Goal: Task Accomplishment & Management: Complete application form

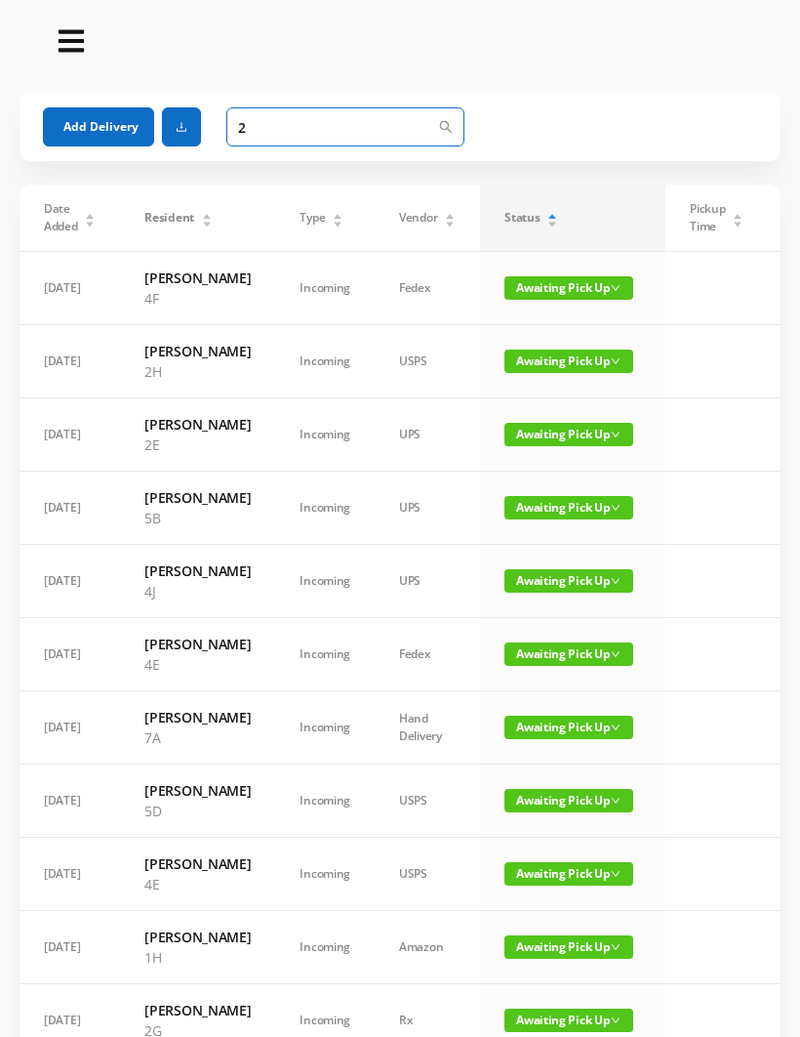
click at [278, 116] on input "2" at bounding box center [345, 126] width 238 height 39
click at [273, 132] on input "2" at bounding box center [345, 126] width 238 height 39
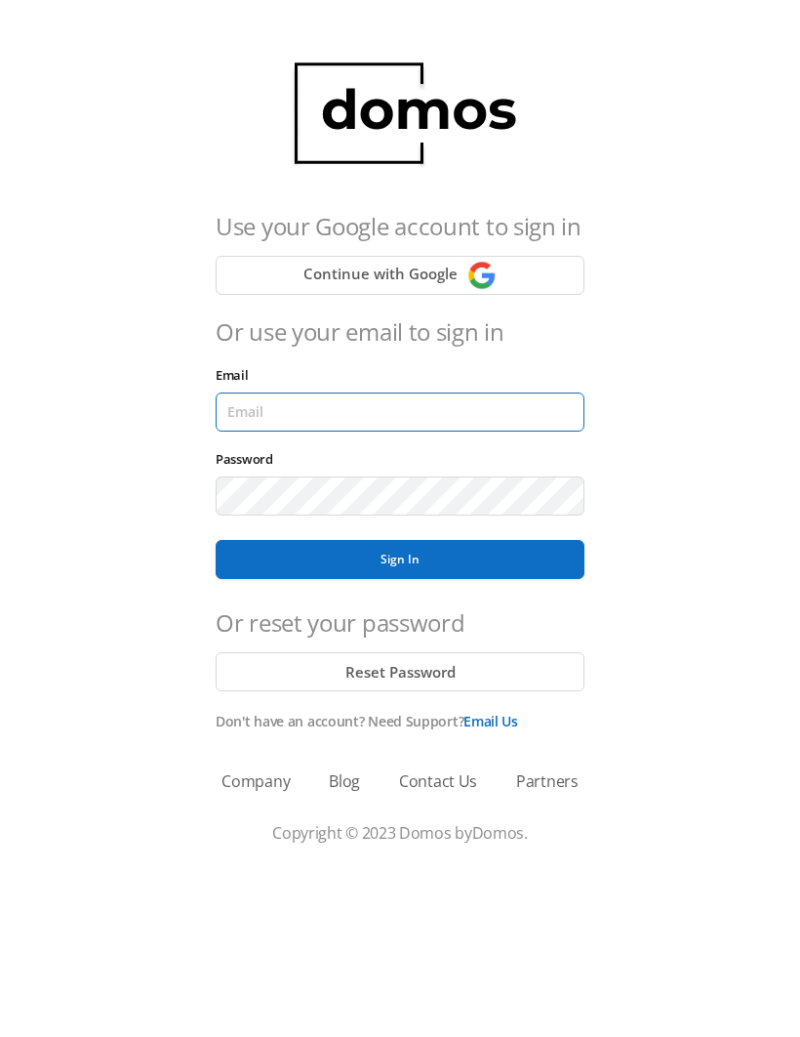
type input "[EMAIL_ADDRESS][DOMAIN_NAME]"
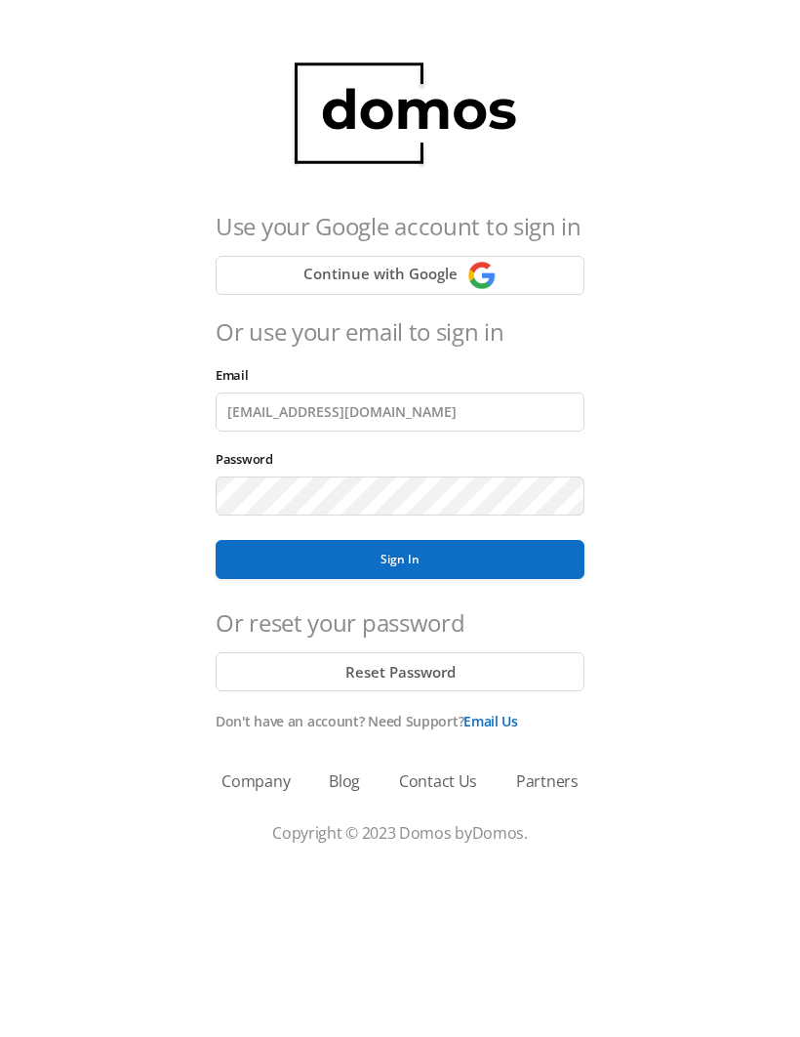
click at [400, 559] on button "Sign In" at bounding box center [400, 559] width 369 height 39
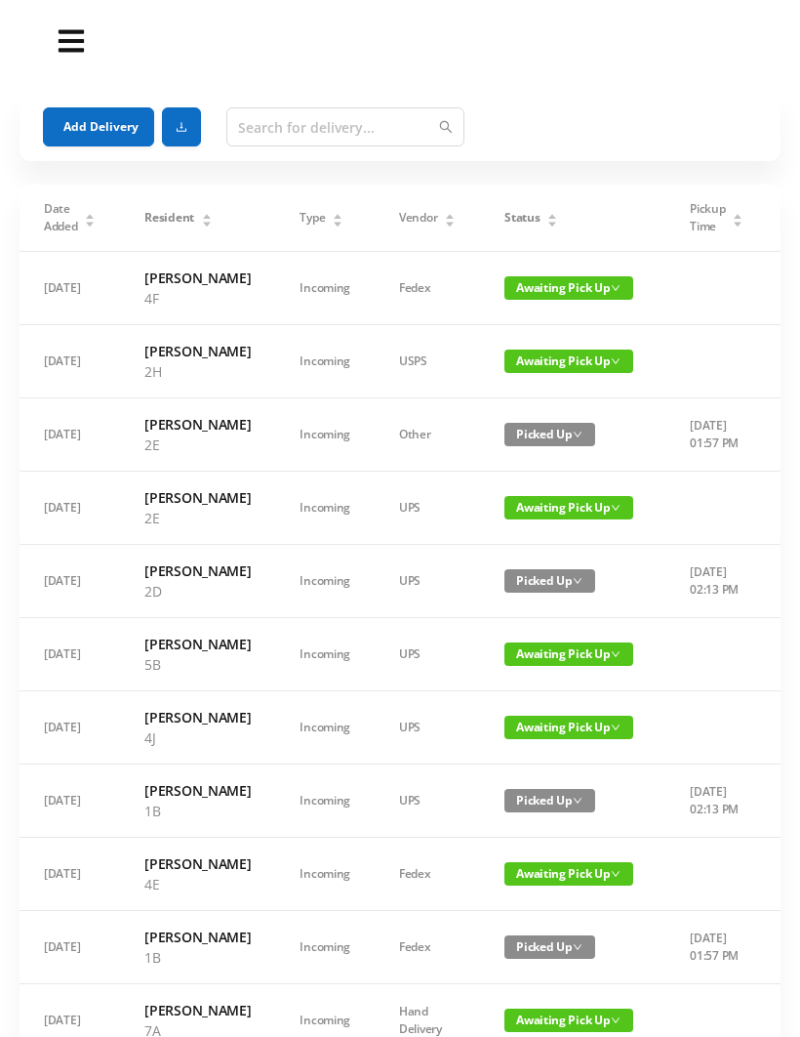
click at [554, 519] on span "Awaiting Pick Up" at bounding box center [569, 507] width 129 height 23
click at [548, 623] on link "Picked Up" at bounding box center [557, 617] width 127 height 31
click at [548, 219] on icon "icon: caret-down" at bounding box center [553, 224] width 11 height 11
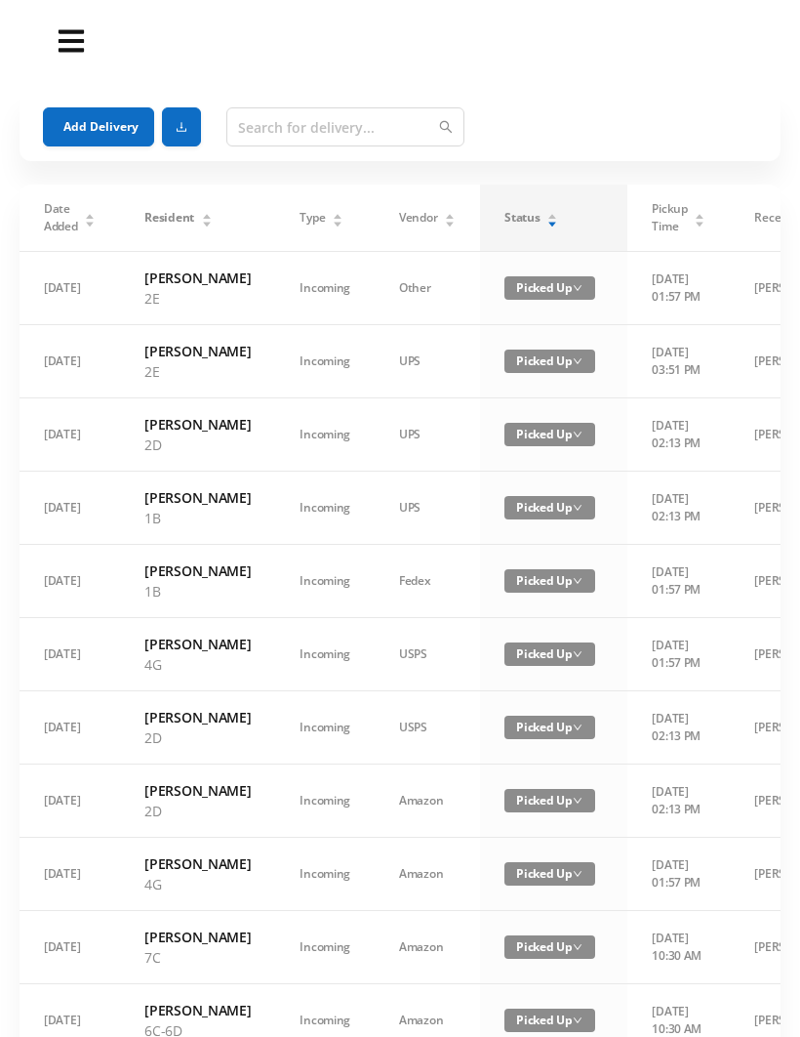
click at [529, 221] on div "Status" at bounding box center [532, 218] width 54 height 18
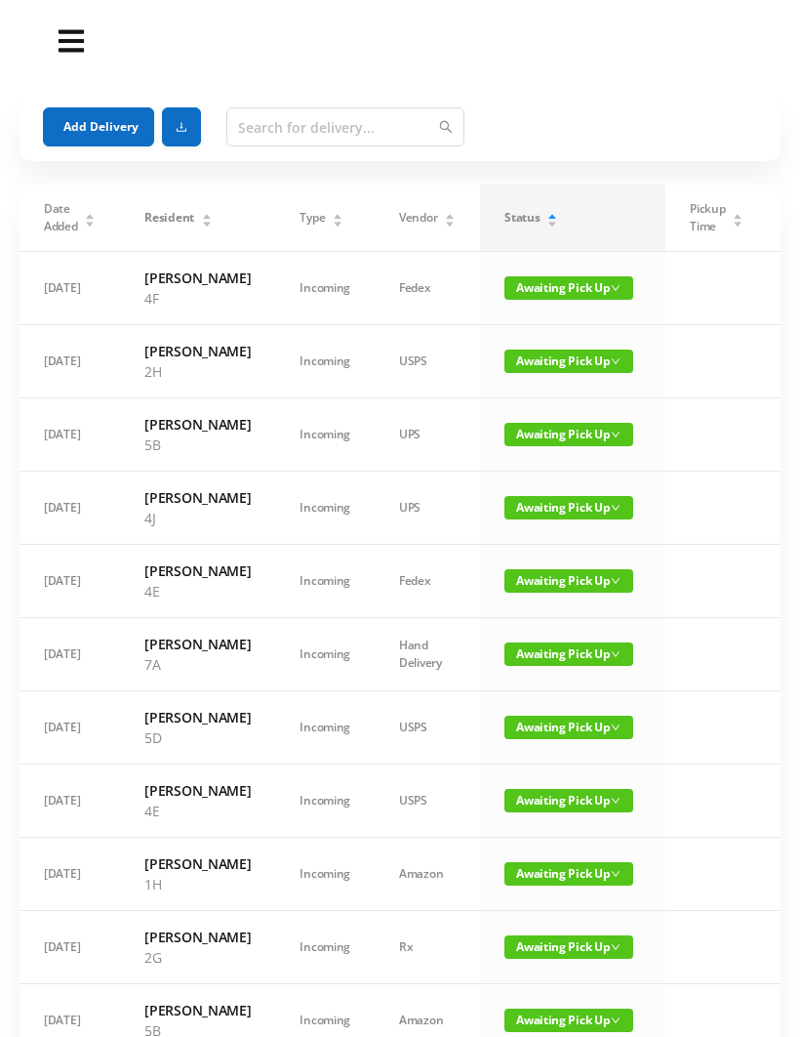
click at [98, 123] on button "Add Delivery" at bounding box center [98, 126] width 111 height 39
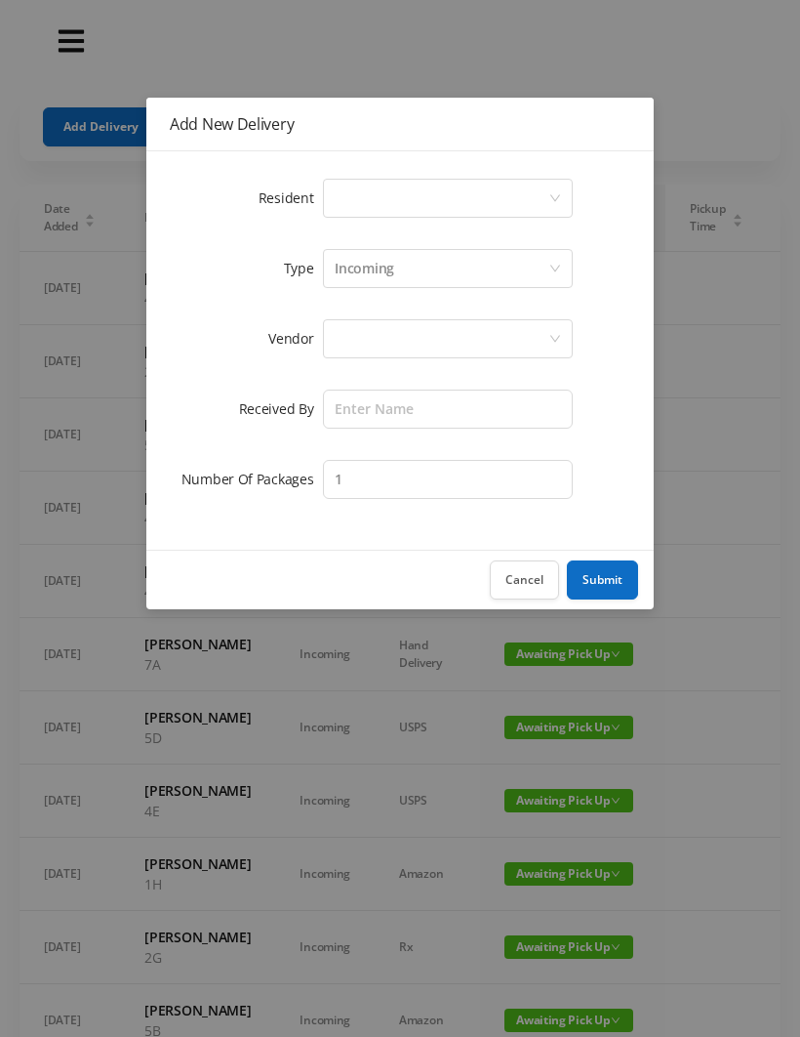
click at [350, 198] on div "Select a person" at bounding box center [442, 198] width 214 height 37
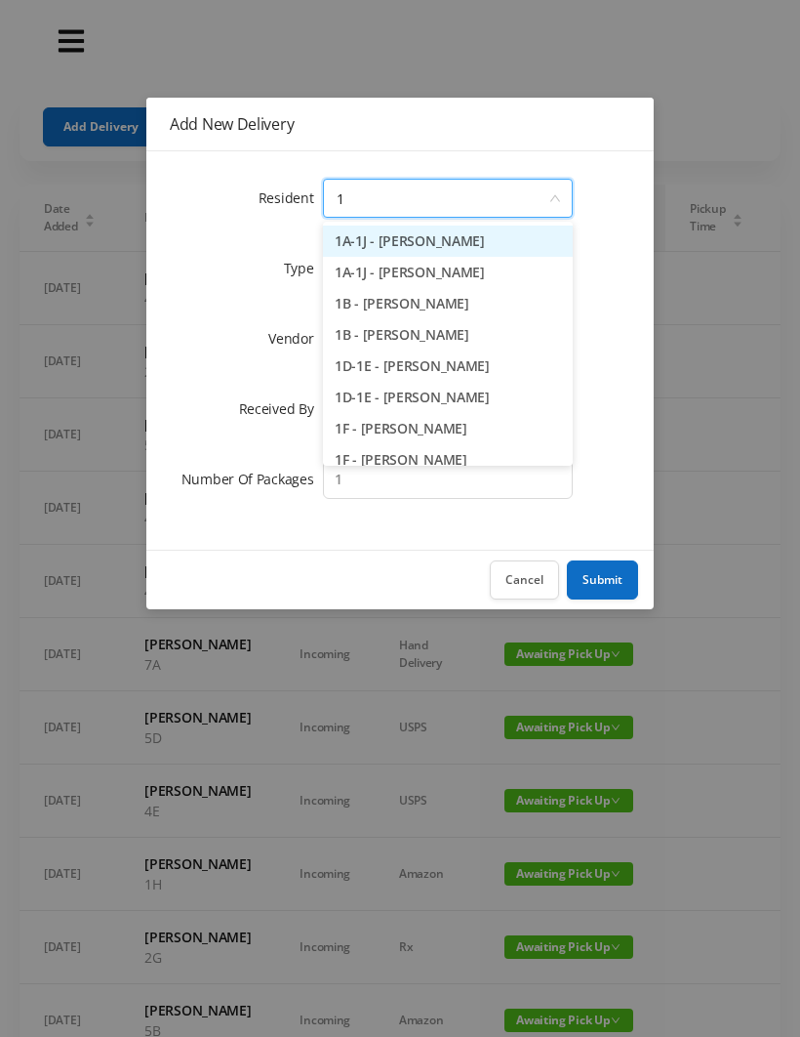
type input "1h"
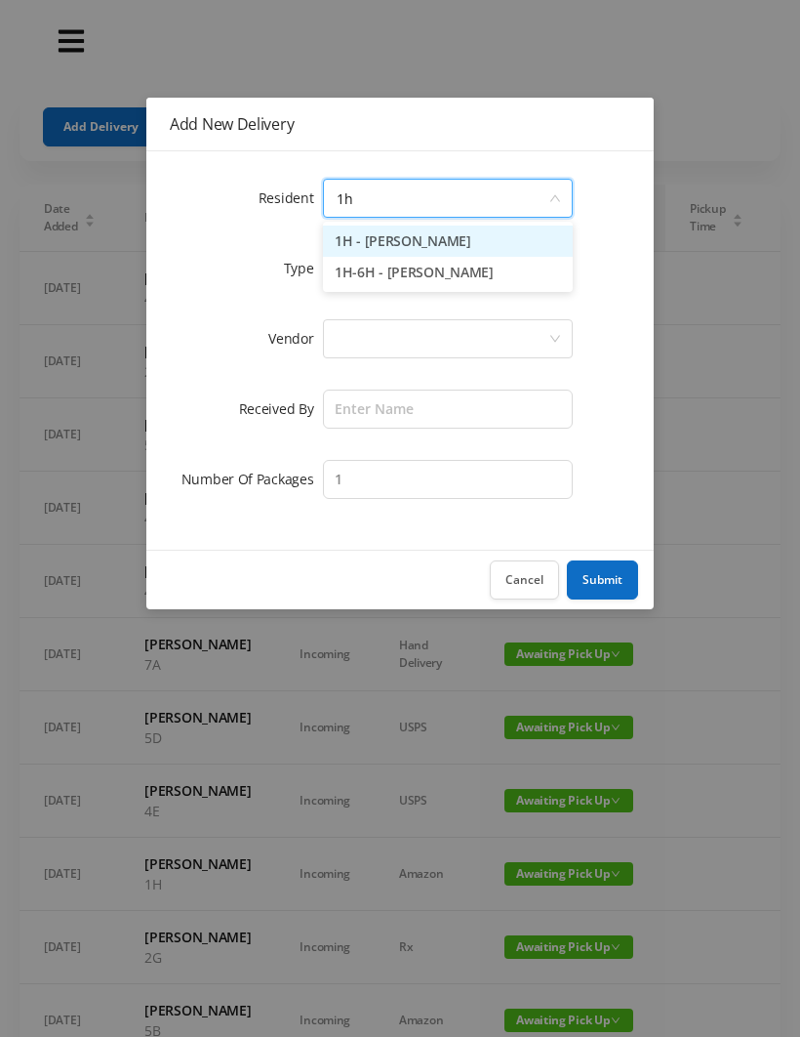
click at [437, 235] on li "1H - [PERSON_NAME]" at bounding box center [448, 240] width 250 height 31
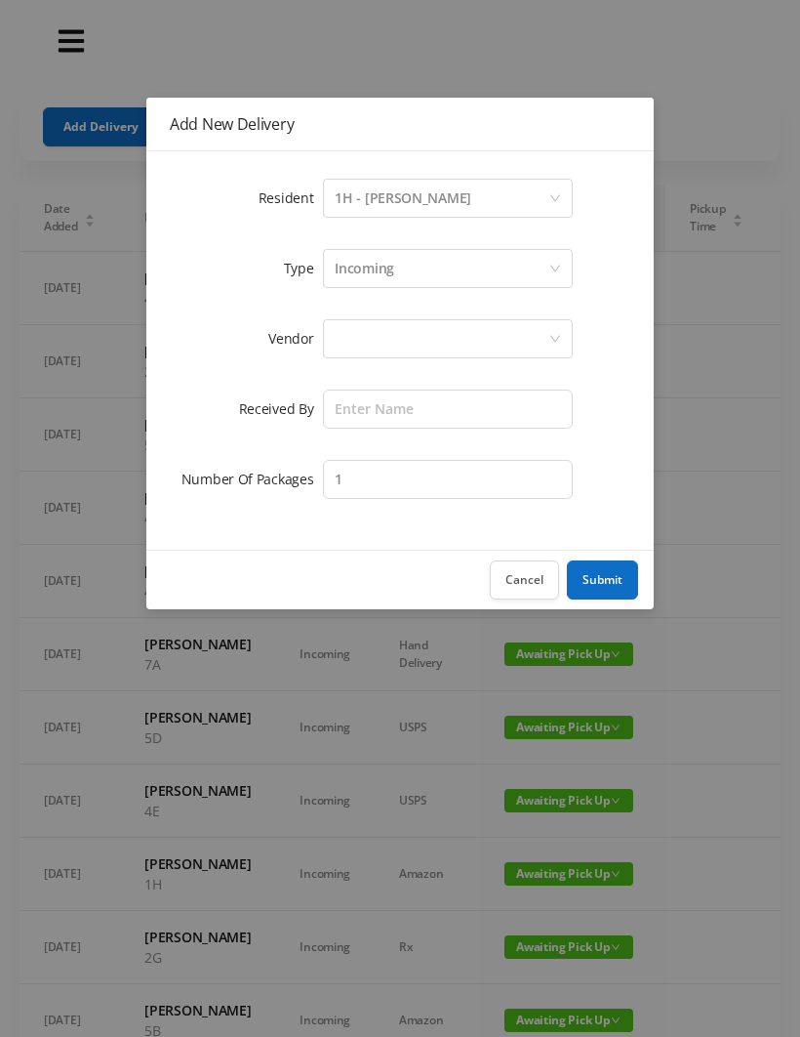
click at [367, 344] on div at bounding box center [442, 338] width 214 height 37
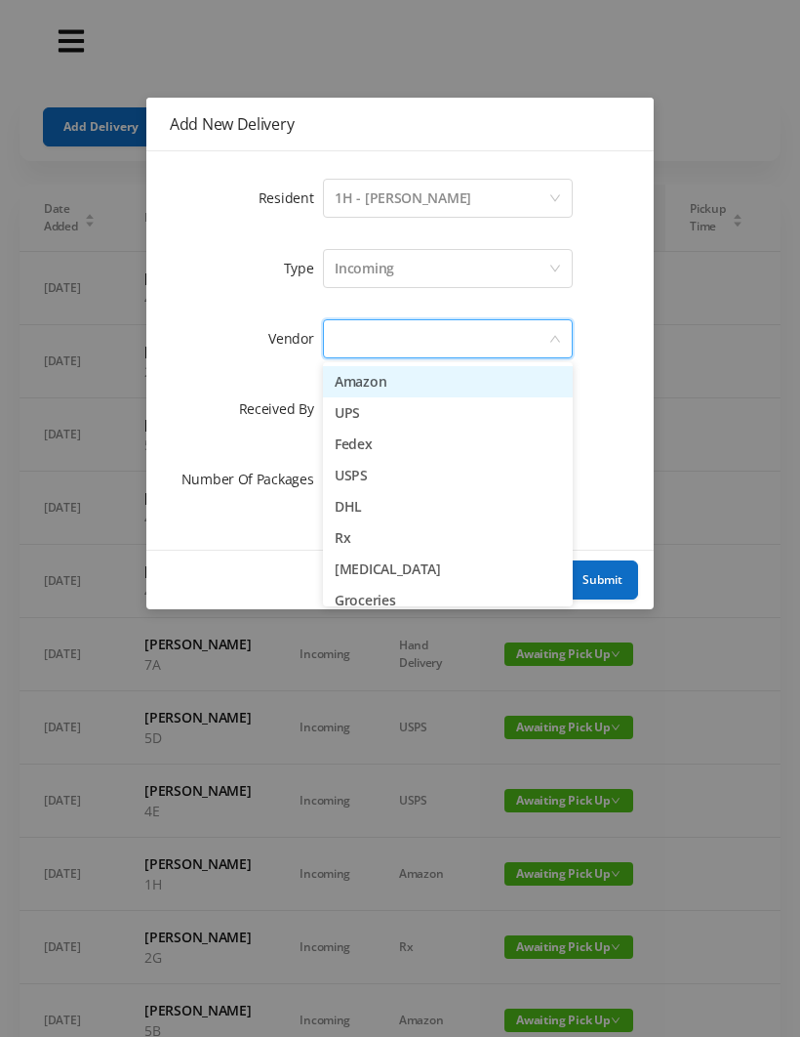
click at [426, 376] on li "Amazon" at bounding box center [448, 381] width 250 height 31
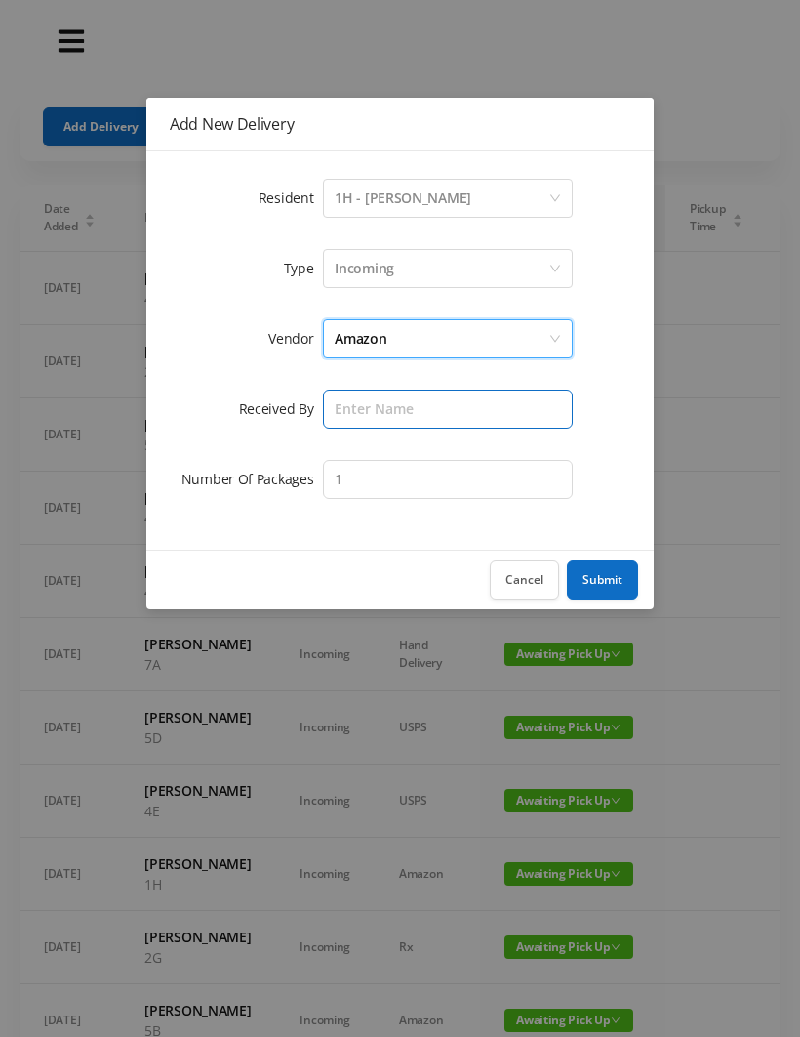
click at [366, 409] on input "text" at bounding box center [448, 408] width 250 height 39
type input "[PERSON_NAME]"
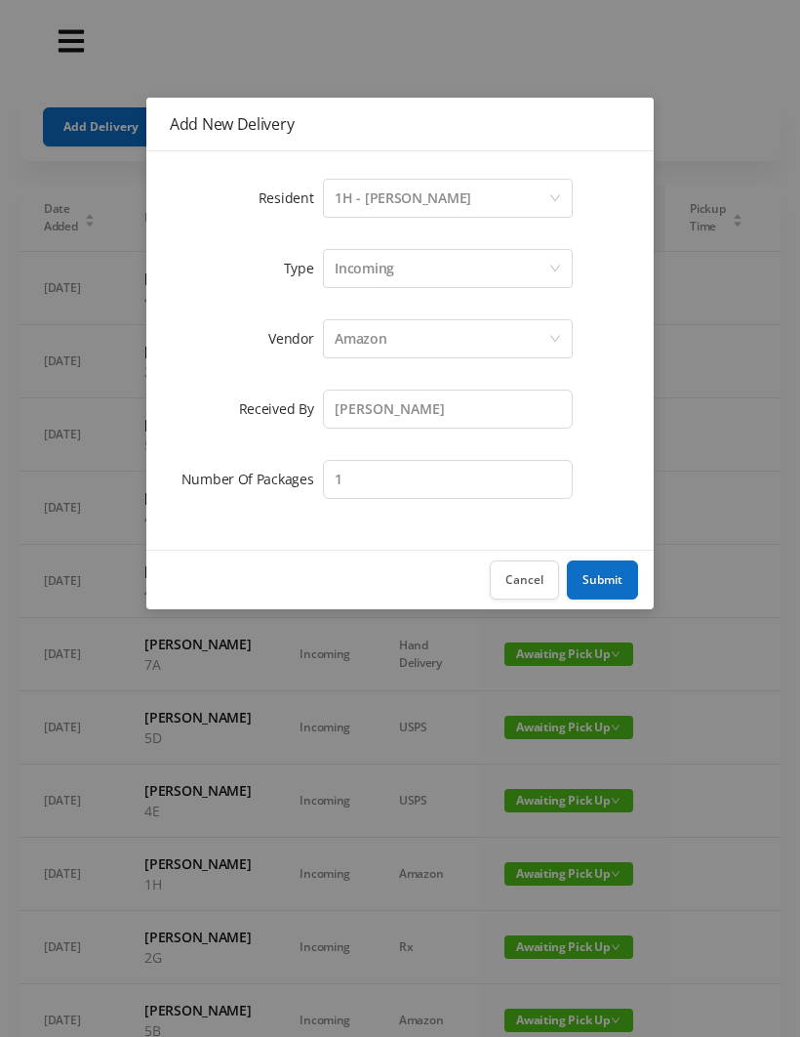
click at [622, 570] on button "Submit" at bounding box center [602, 579] width 71 height 39
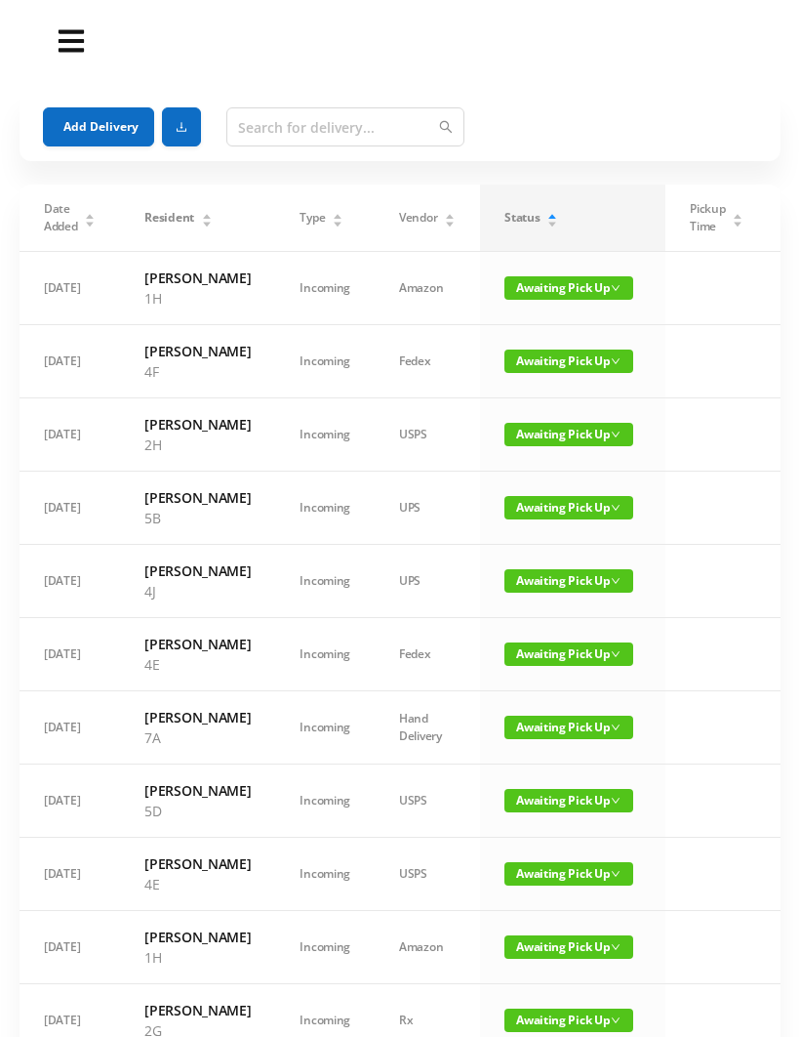
click at [89, 124] on button "Add Delivery" at bounding box center [98, 126] width 111 height 39
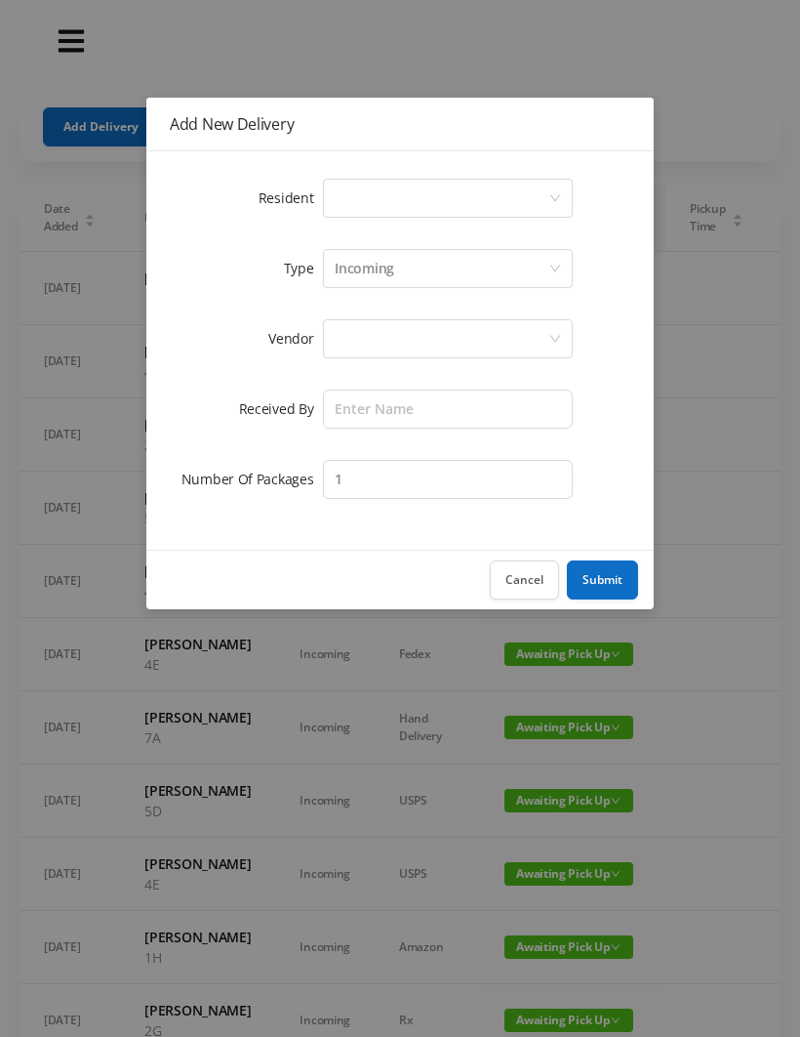
click at [354, 198] on div "Select a person" at bounding box center [442, 198] width 214 height 37
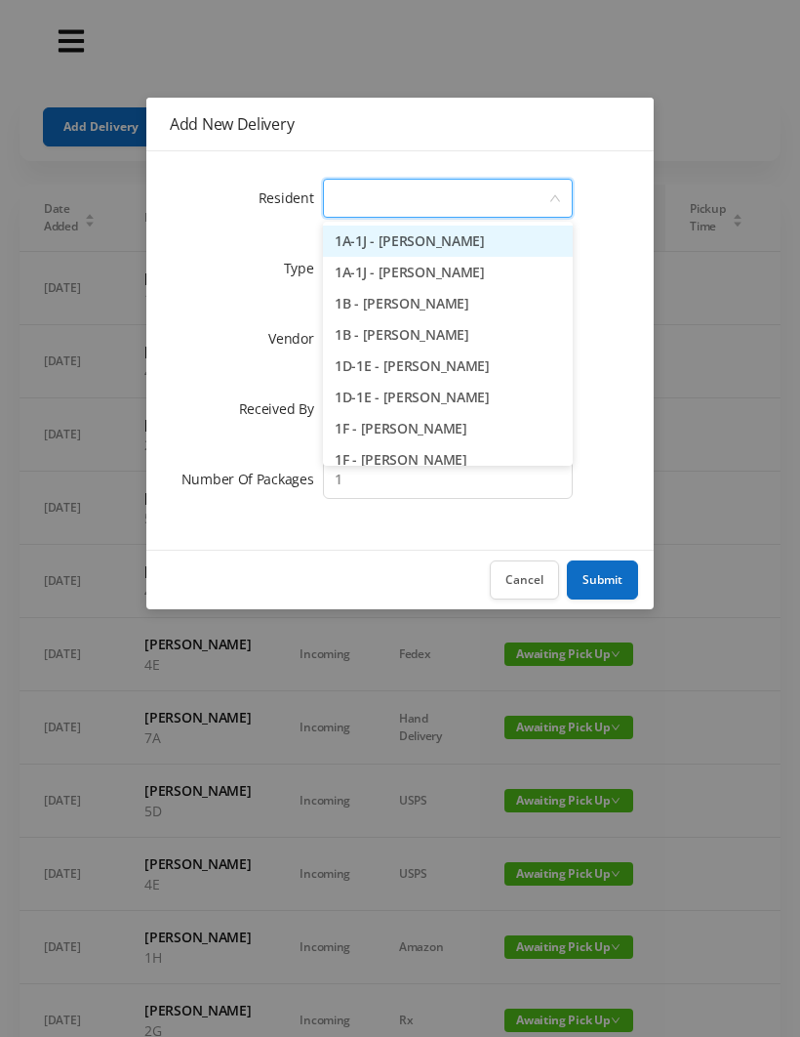
type input "8"
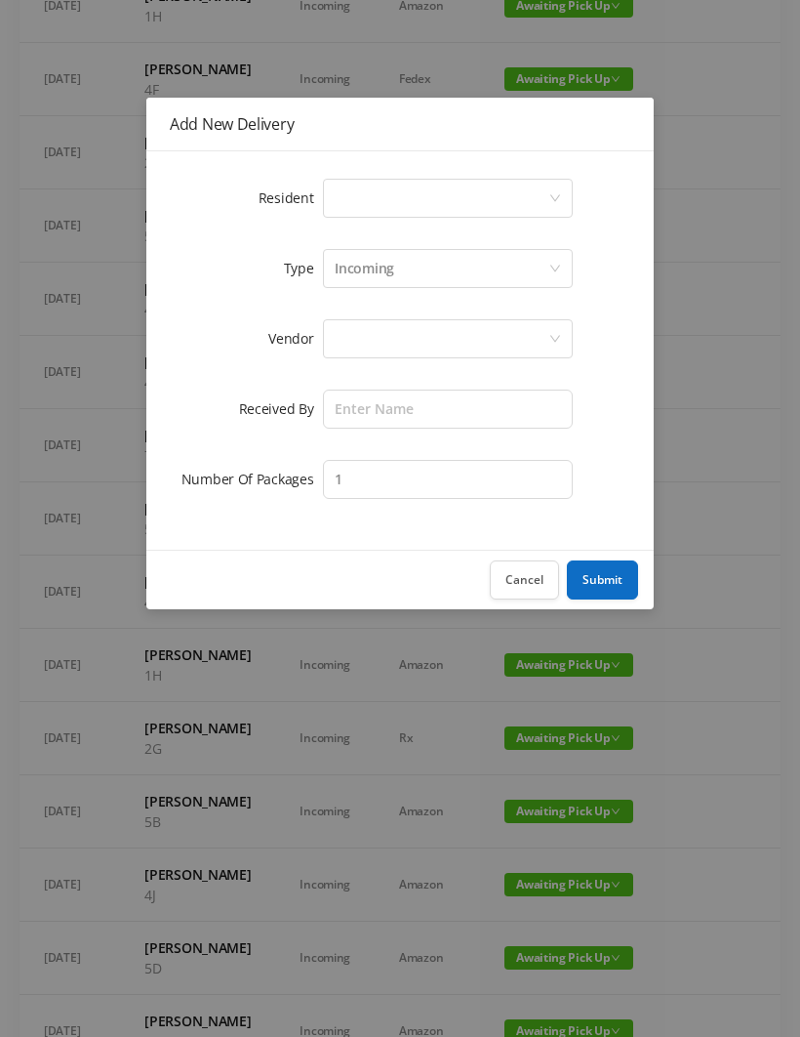
scroll to position [284, 0]
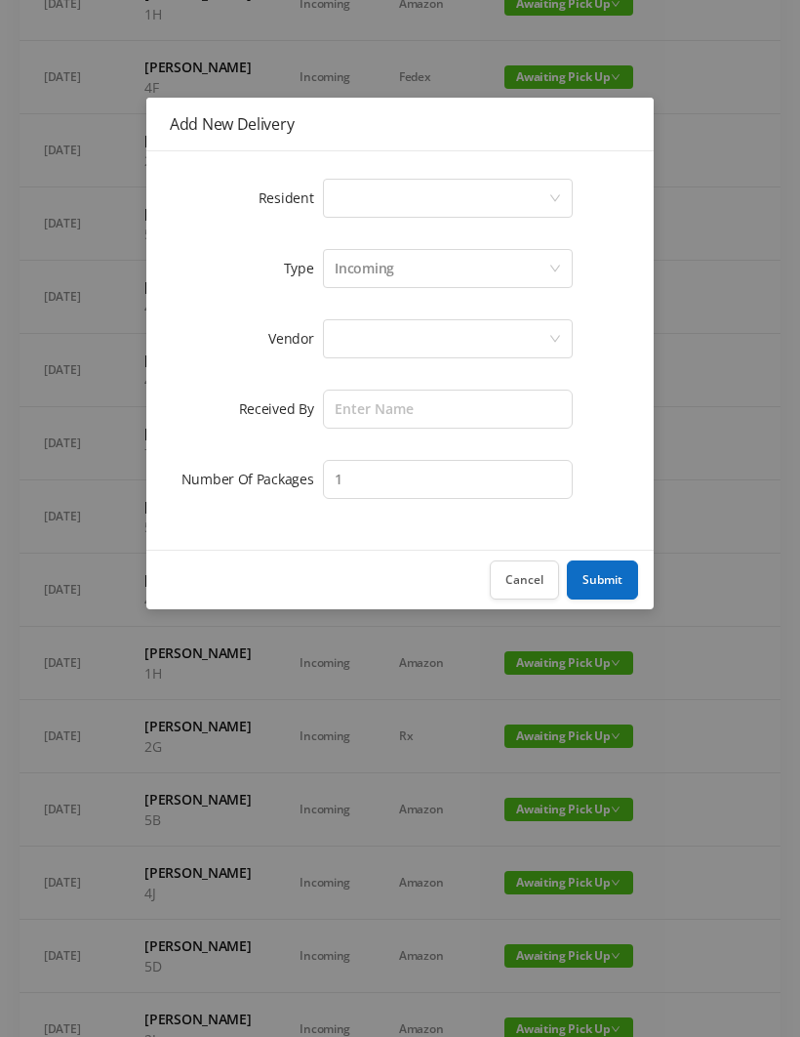
click at [358, 216] on div "Select a person" at bounding box center [442, 198] width 214 height 37
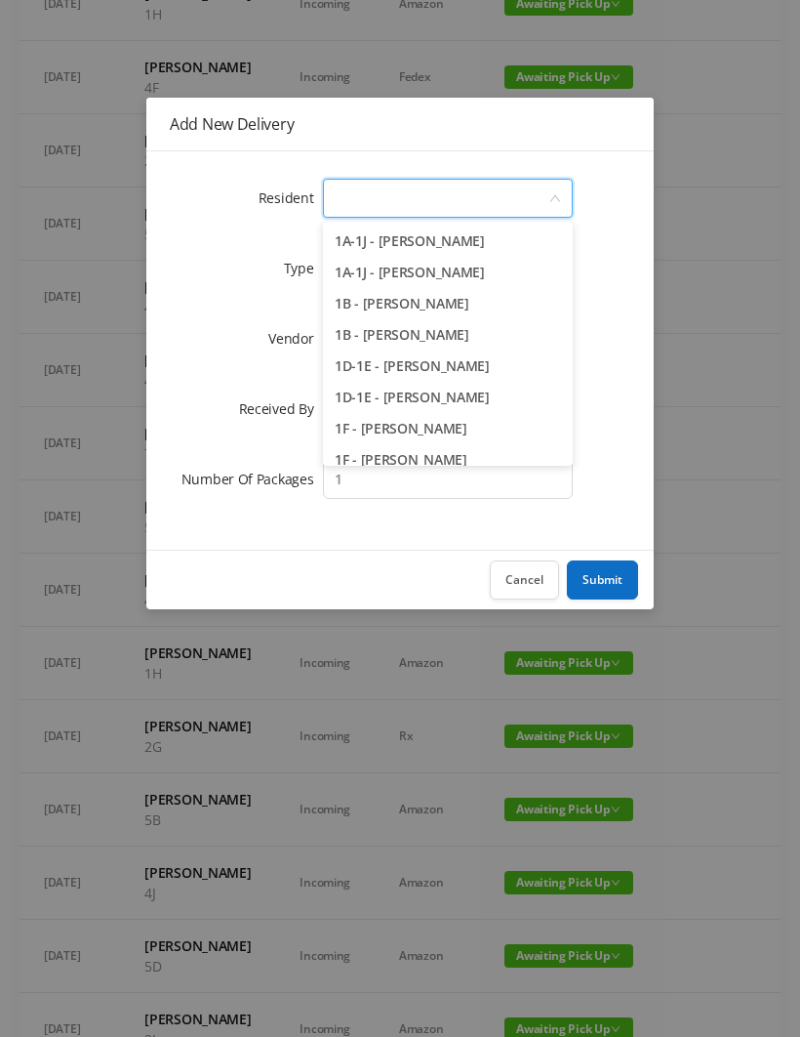
type input "8"
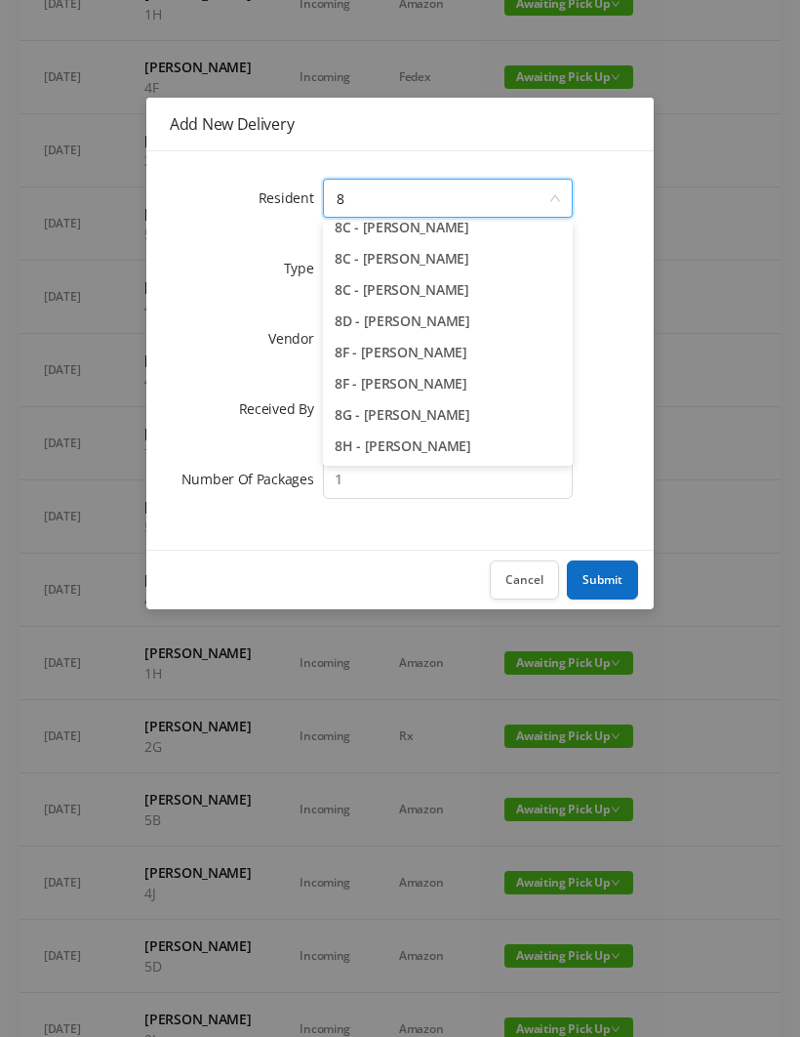
scroll to position [107, 0]
click at [413, 459] on li "8H - [PERSON_NAME]" at bounding box center [448, 445] width 250 height 31
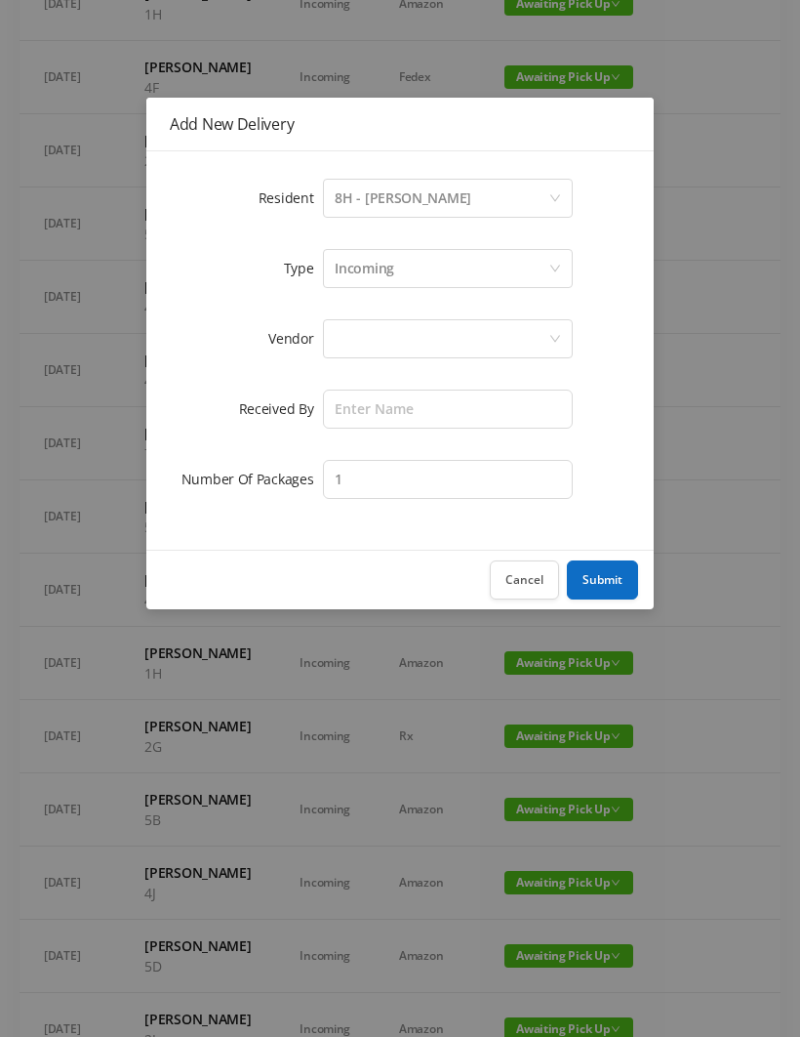
click at [368, 336] on div at bounding box center [442, 338] width 214 height 37
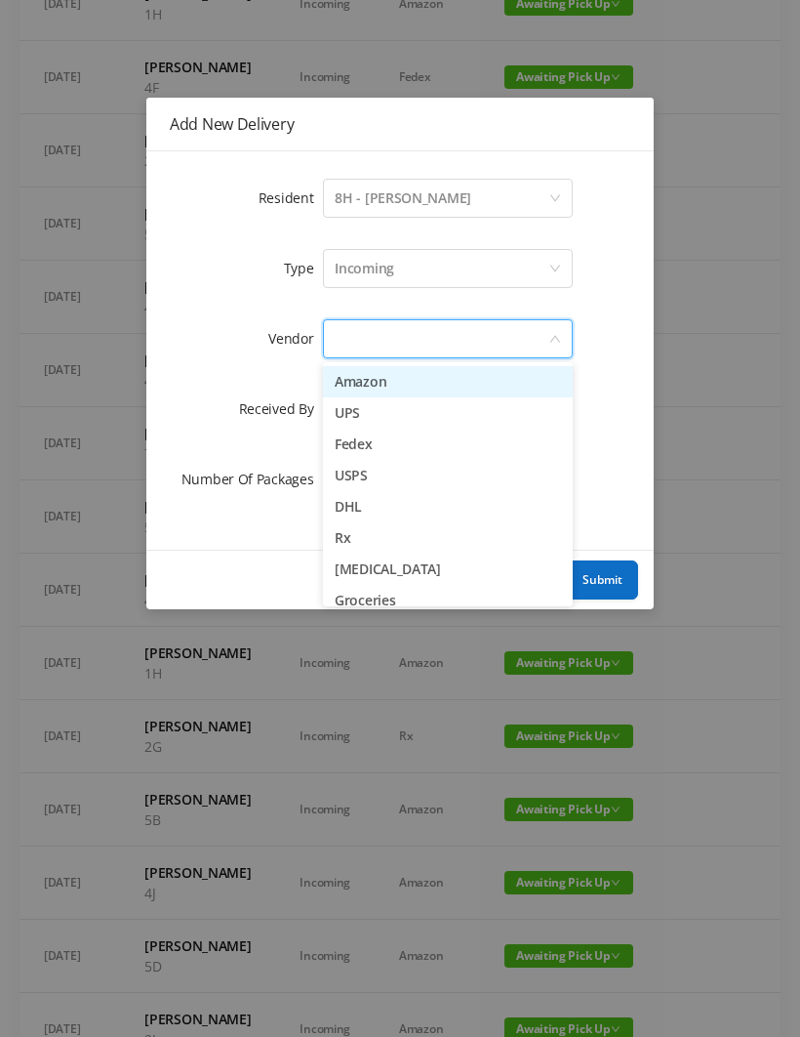
click at [409, 384] on li "Amazon" at bounding box center [448, 381] width 250 height 31
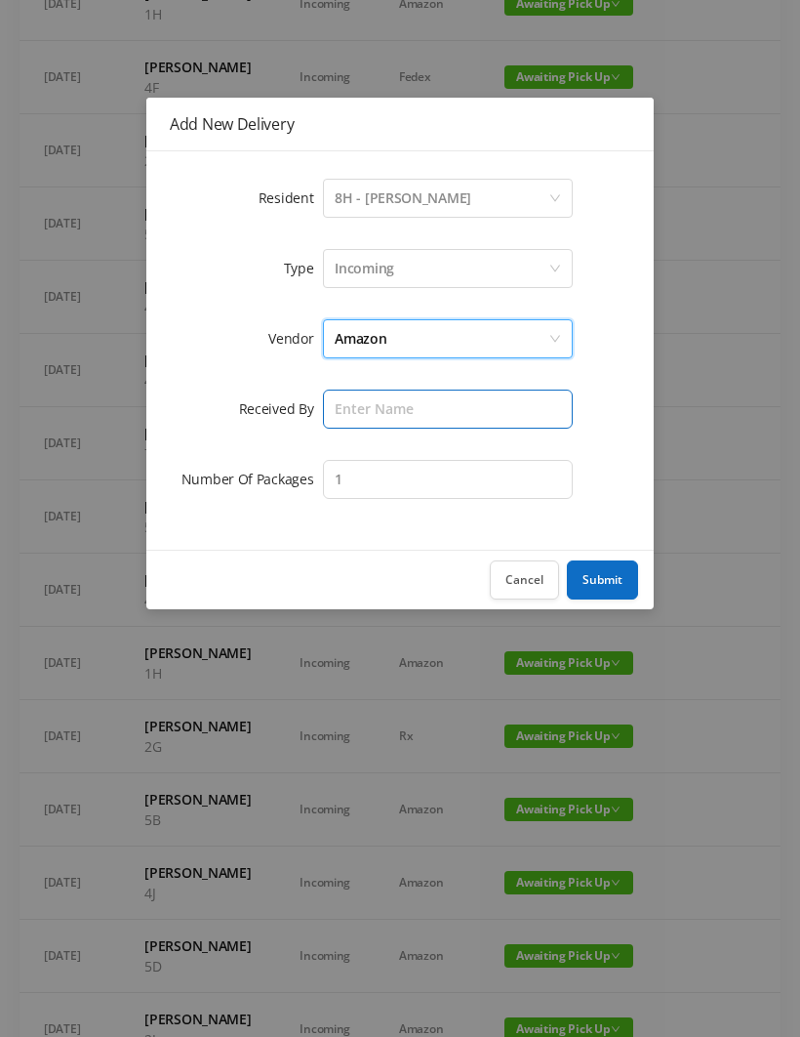
click at [360, 410] on input "text" at bounding box center [448, 408] width 250 height 39
type input "[PERSON_NAME]"
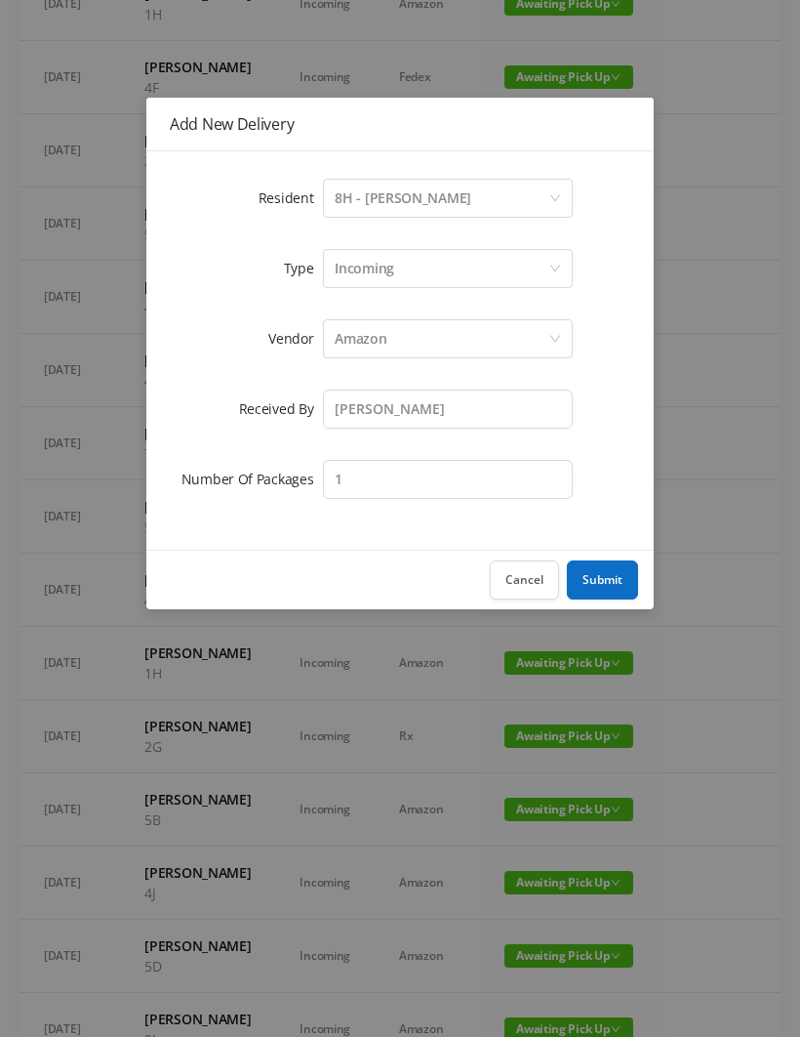
click at [615, 573] on button "Submit" at bounding box center [602, 579] width 71 height 39
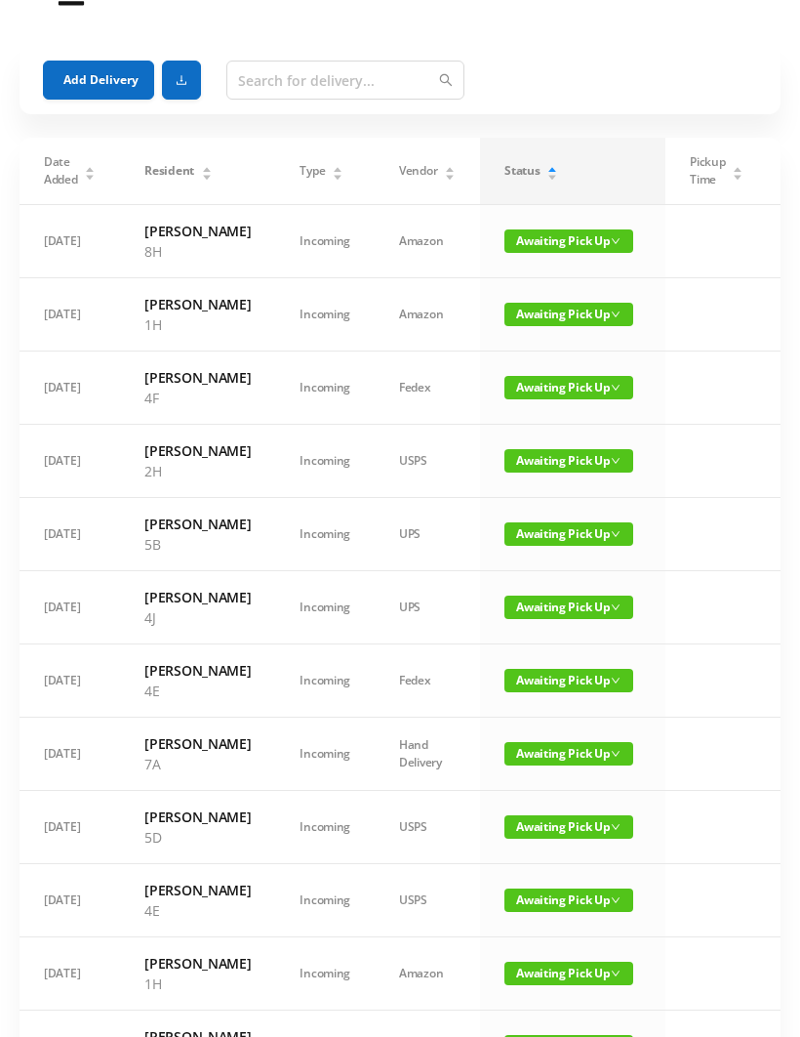
scroll to position [0, 0]
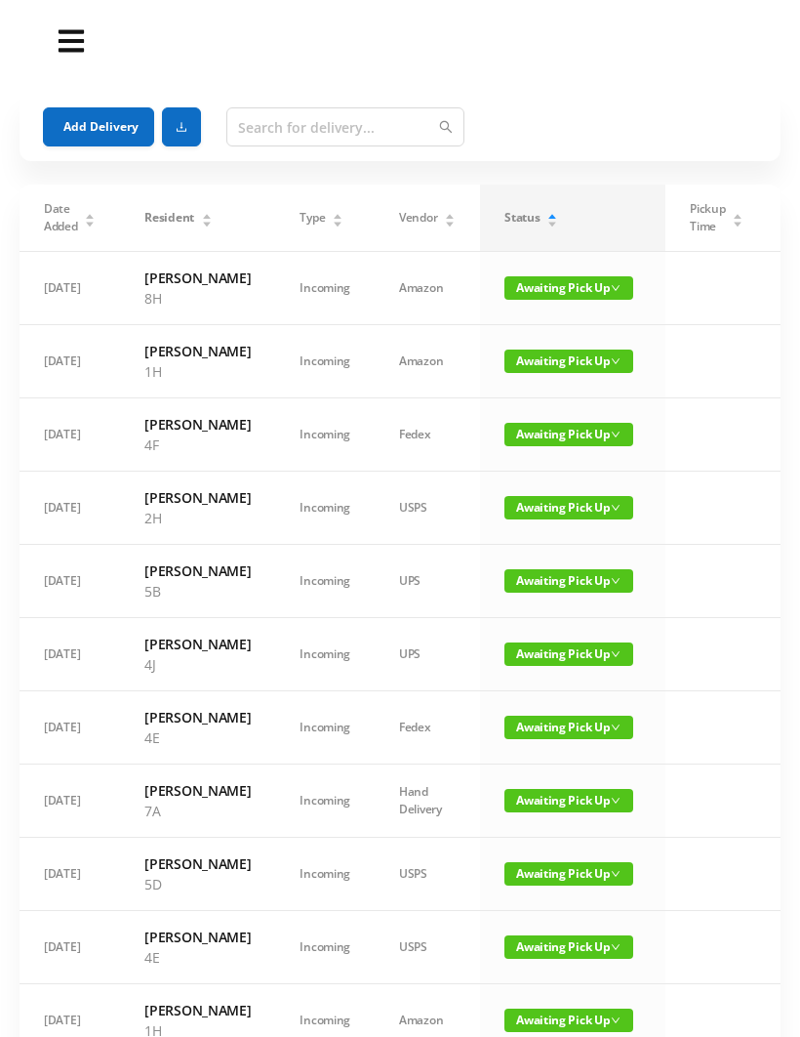
click at [132, 131] on button "Add Delivery" at bounding box center [98, 126] width 111 height 39
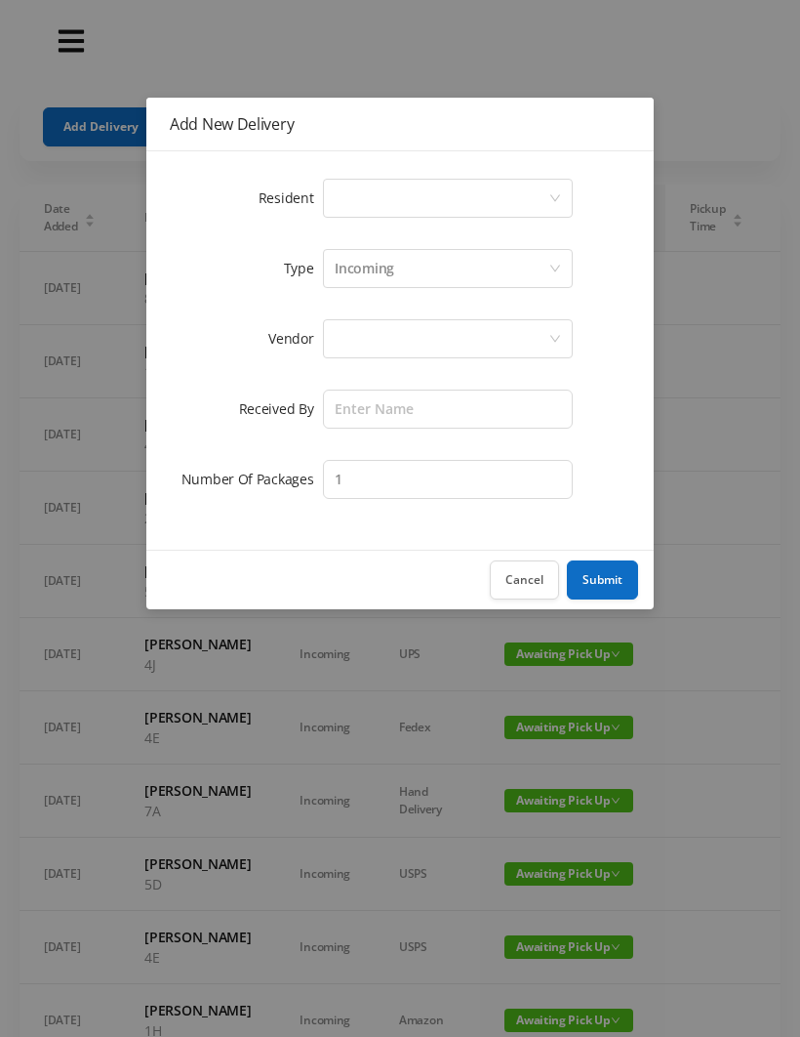
click at [372, 216] on div "Select a person" at bounding box center [442, 198] width 214 height 37
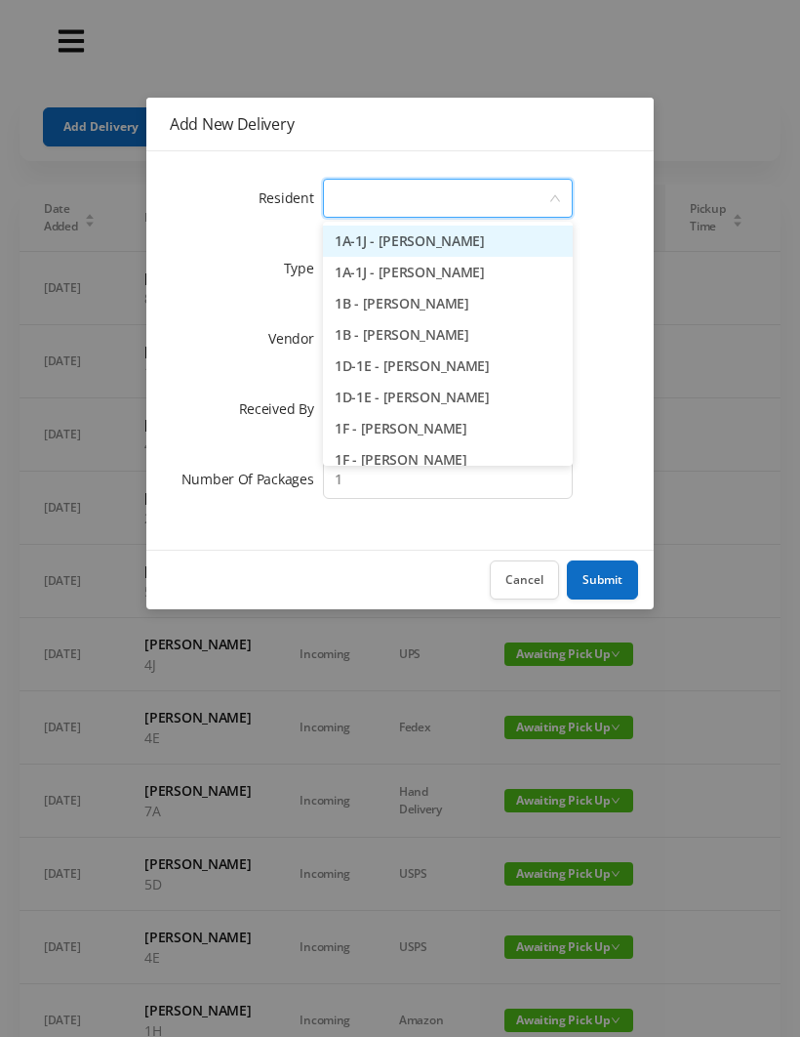
type input "5"
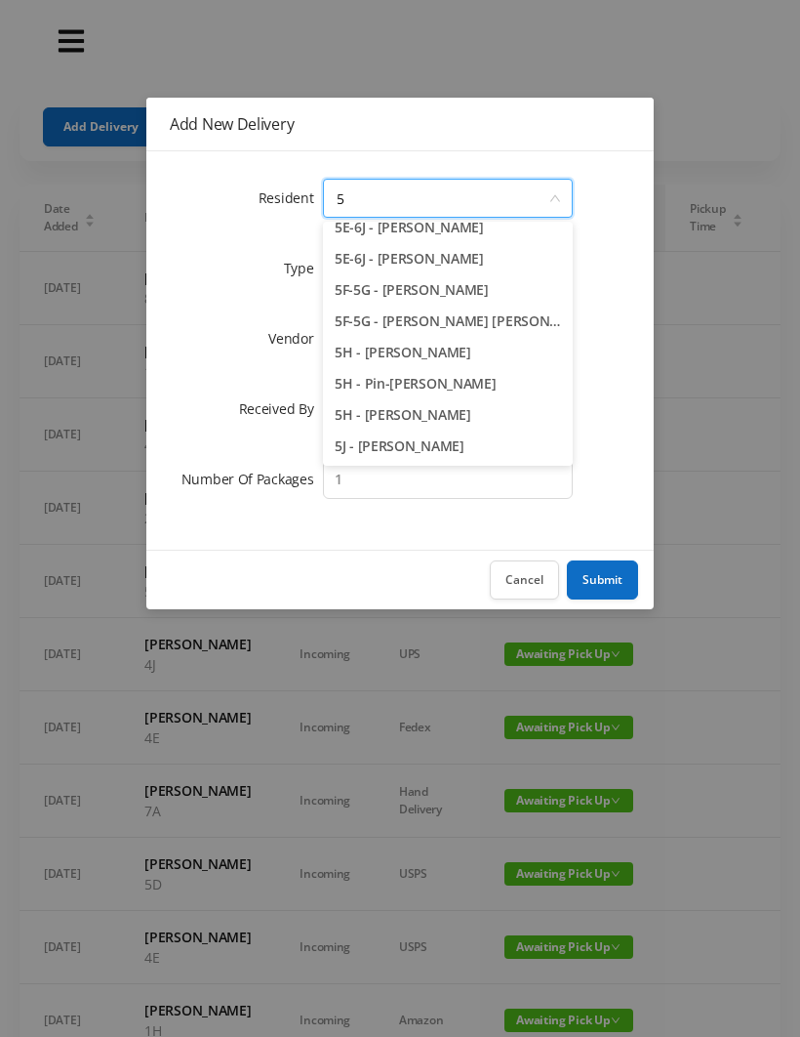
scroll to position [201, 0]
click at [414, 450] on li "5J - [PERSON_NAME]" at bounding box center [448, 445] width 250 height 31
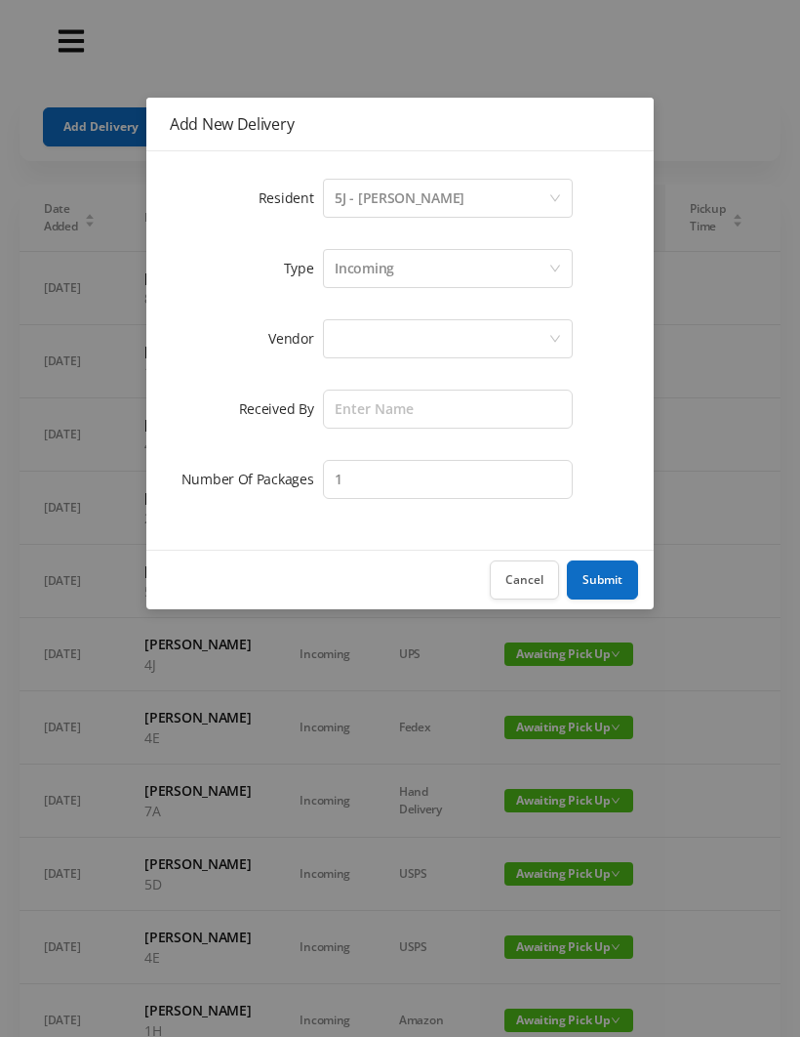
click at [356, 348] on div at bounding box center [442, 338] width 214 height 37
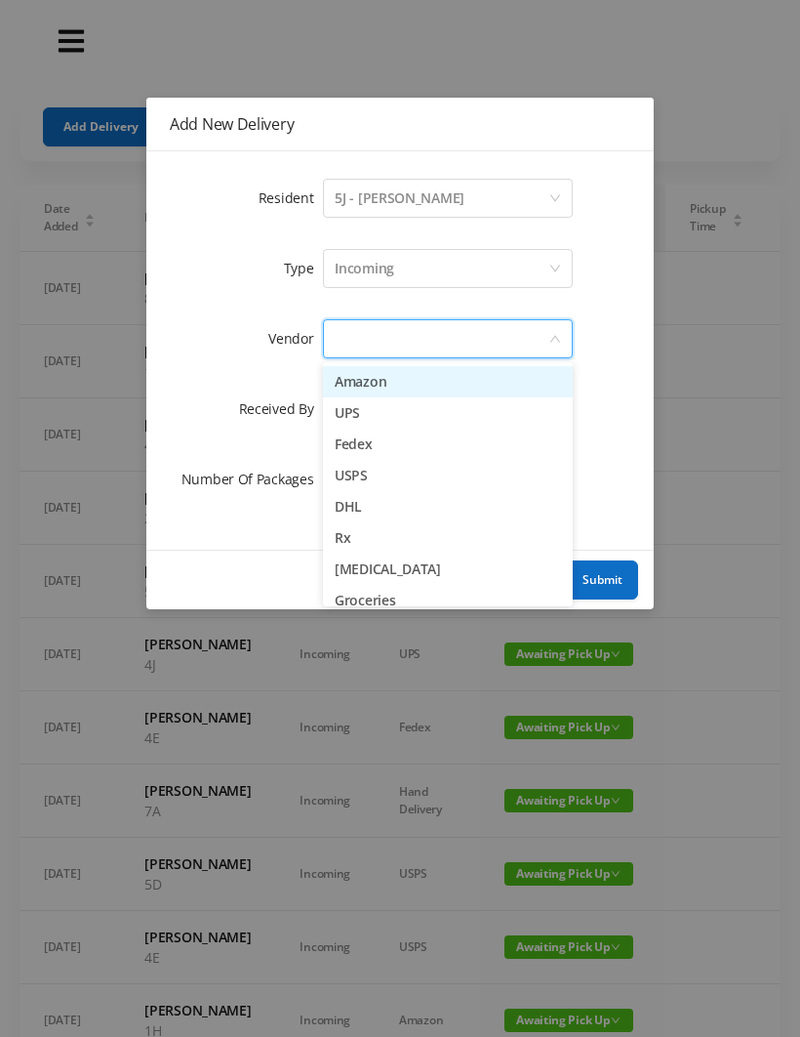
click at [408, 384] on li "Amazon" at bounding box center [448, 381] width 250 height 31
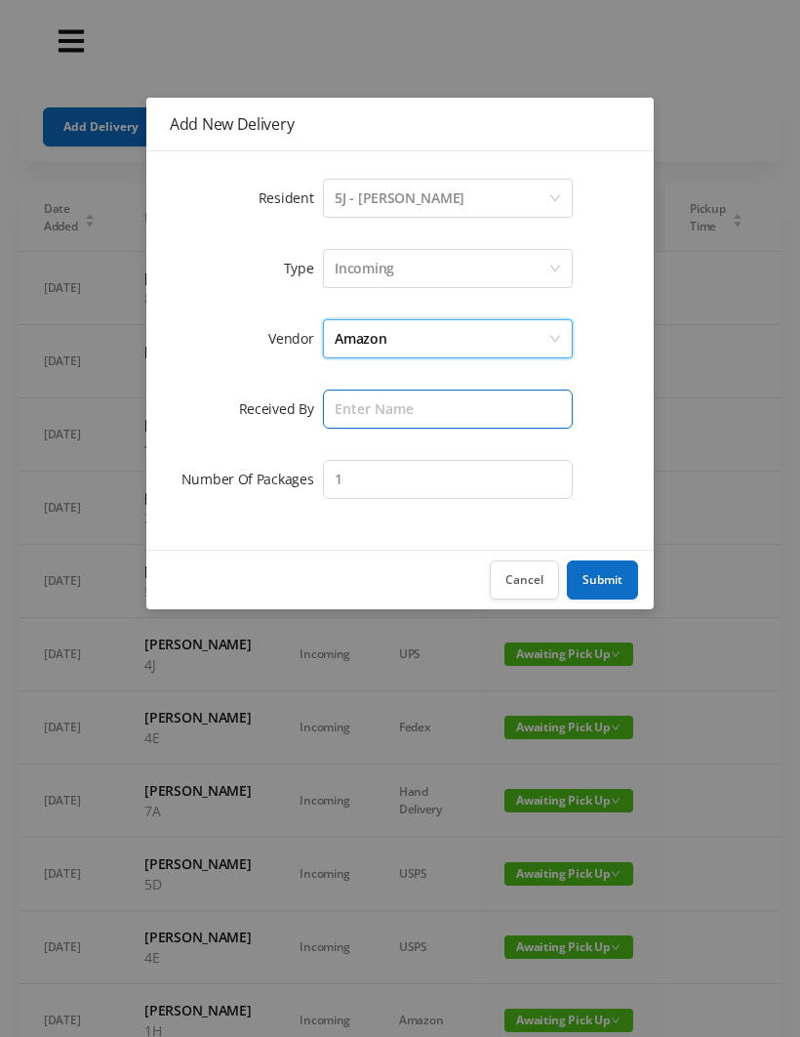
click at [361, 408] on input "text" at bounding box center [448, 408] width 250 height 39
type input "[PERSON_NAME]"
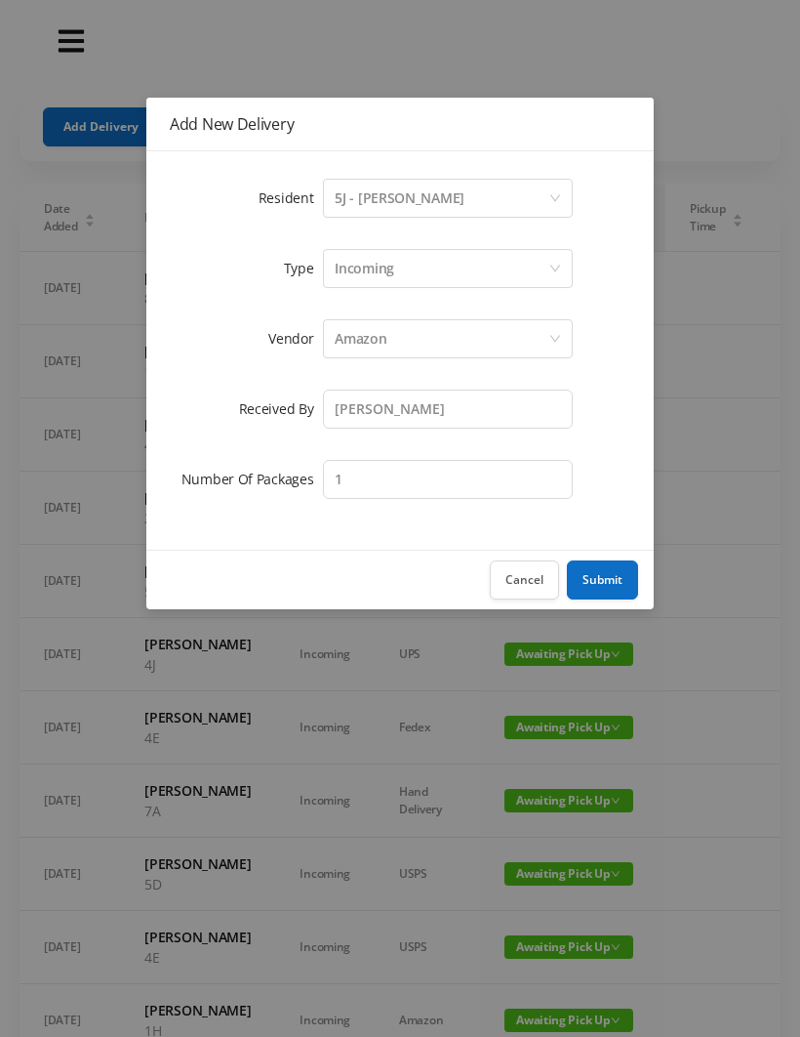
click at [609, 581] on button "Submit" at bounding box center [602, 579] width 71 height 39
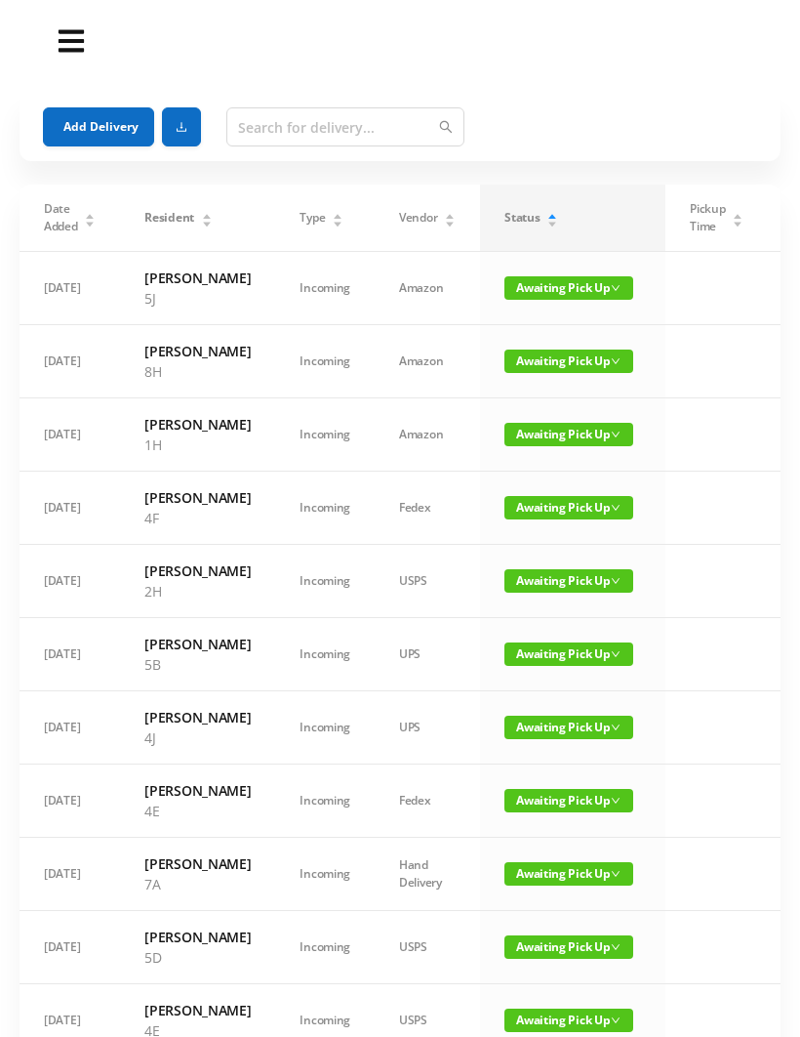
click at [101, 127] on button "Add Delivery" at bounding box center [98, 126] width 111 height 39
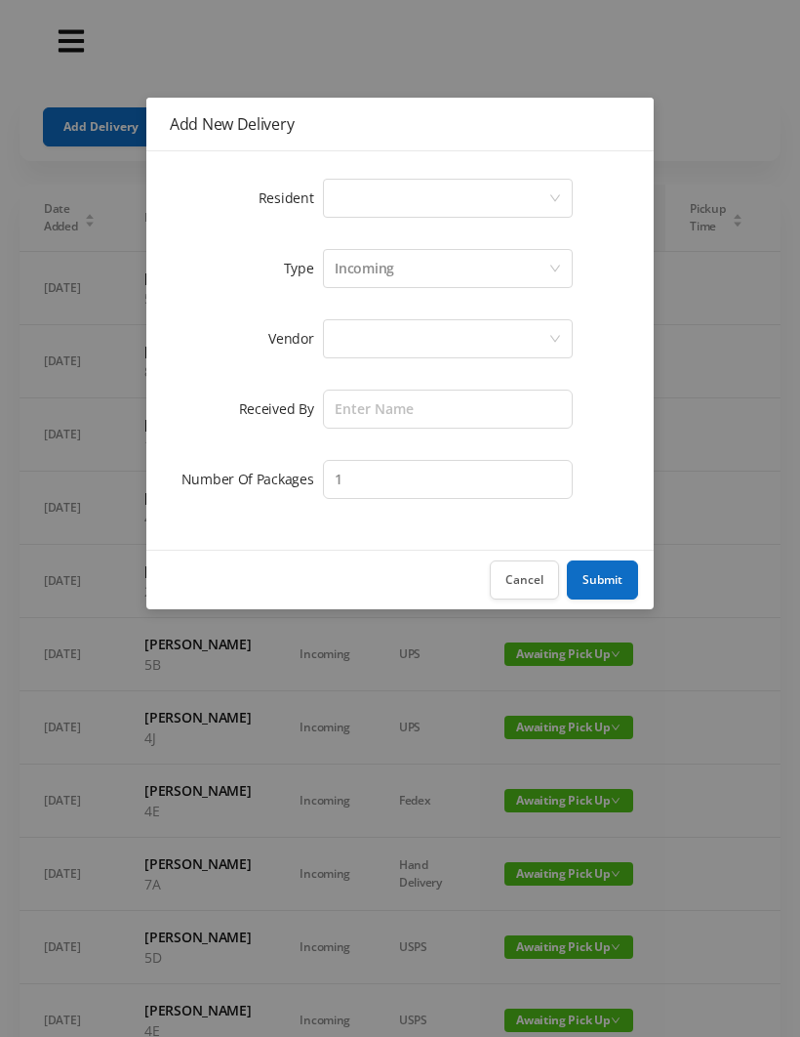
click at [385, 205] on div "Select a person" at bounding box center [442, 198] width 214 height 37
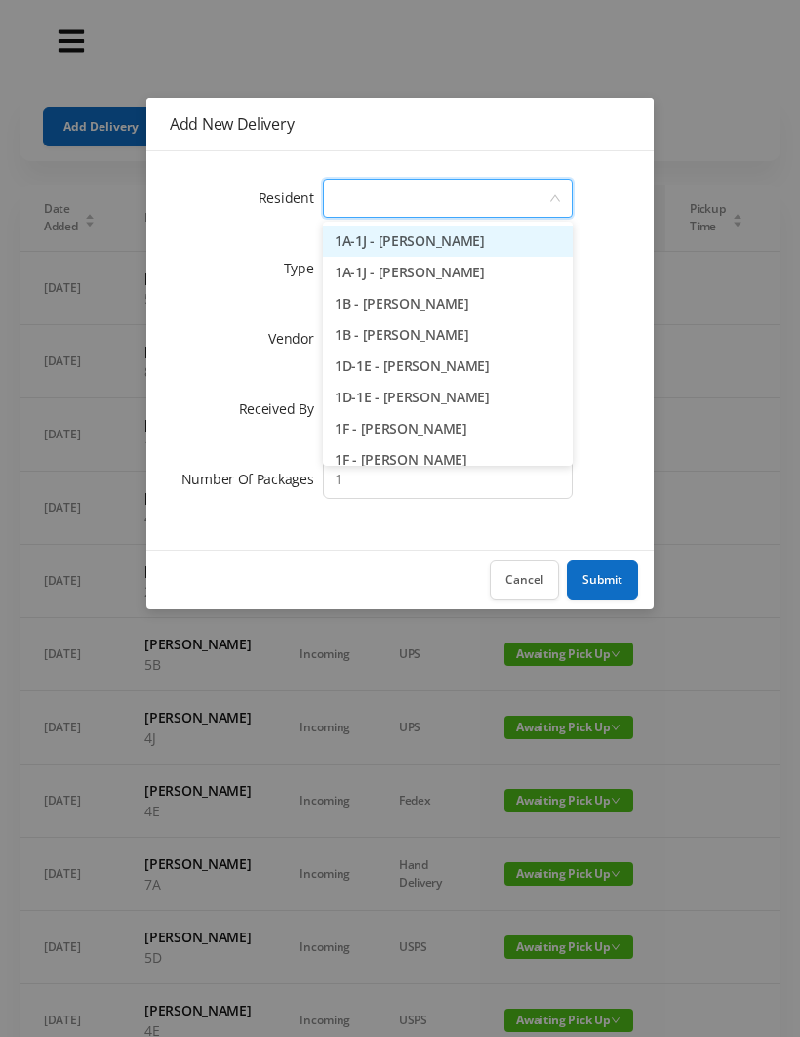
type input "4"
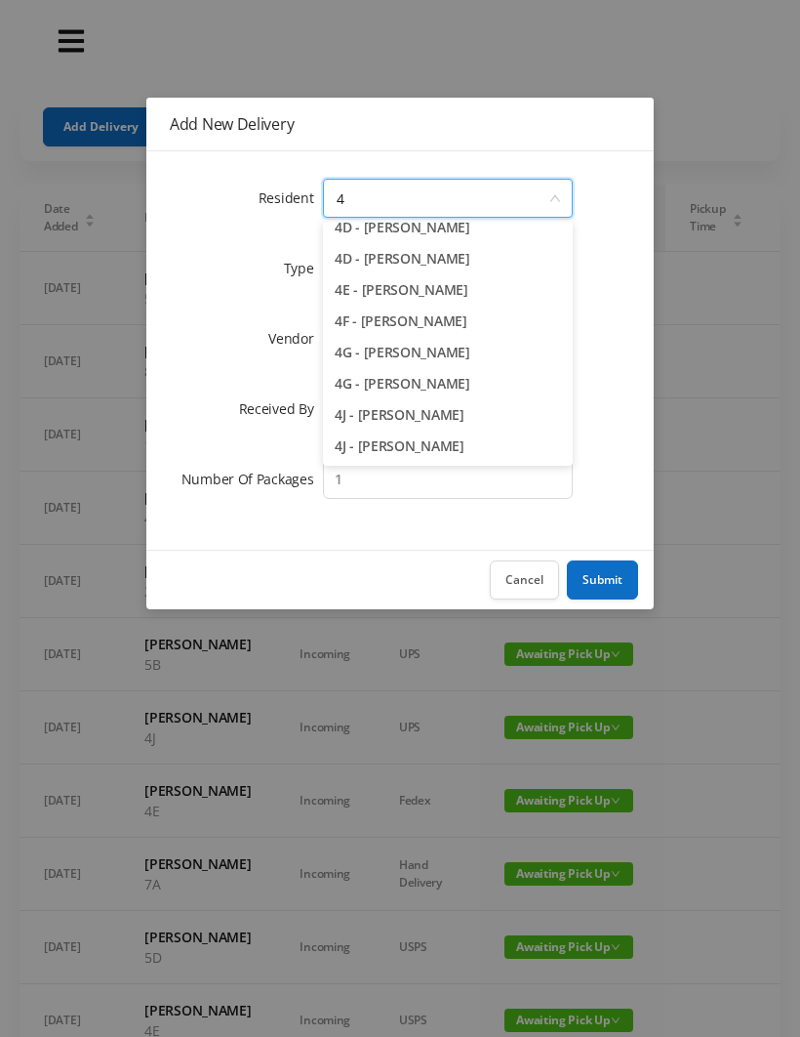
scroll to position [232, 0]
click at [404, 457] on li "4J - [PERSON_NAME]" at bounding box center [448, 445] width 250 height 31
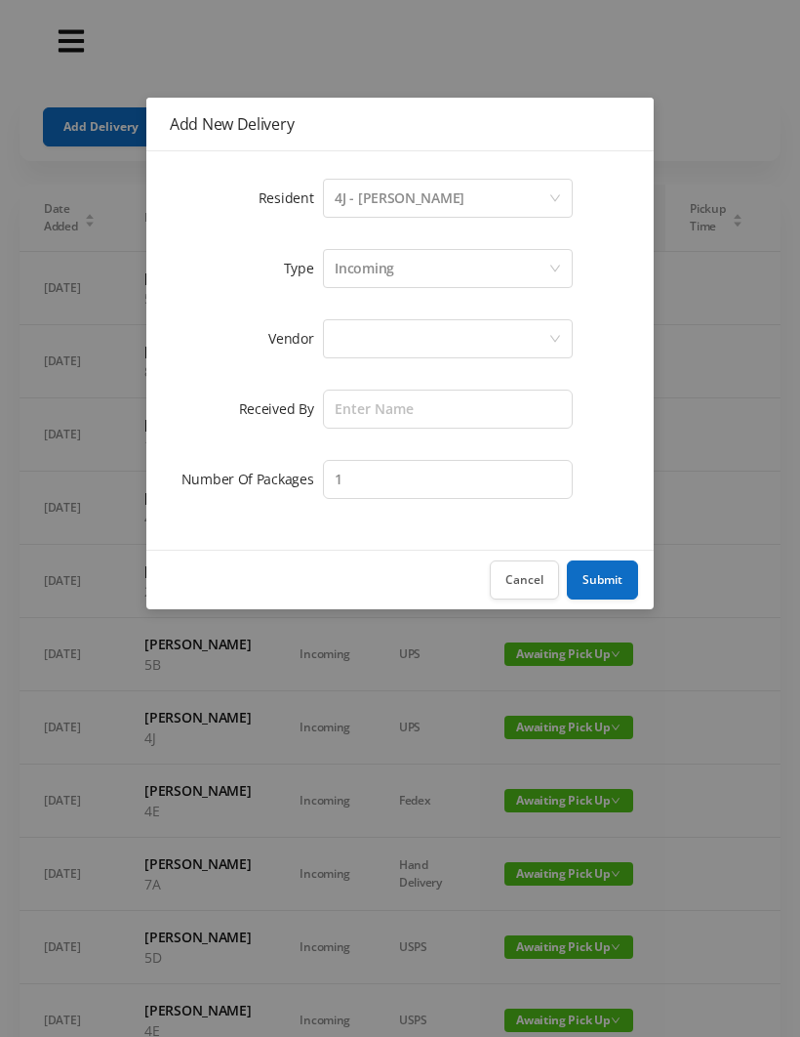
click at [374, 337] on div at bounding box center [442, 338] width 214 height 37
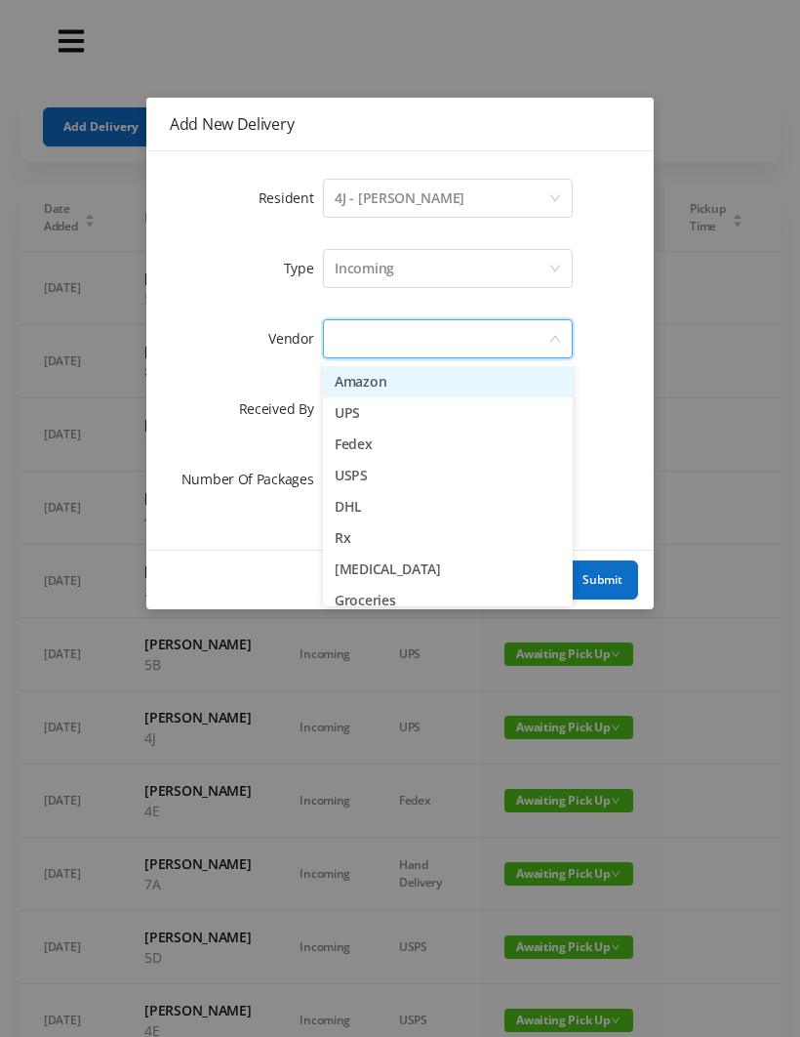
click at [428, 383] on li "Amazon" at bounding box center [448, 381] width 250 height 31
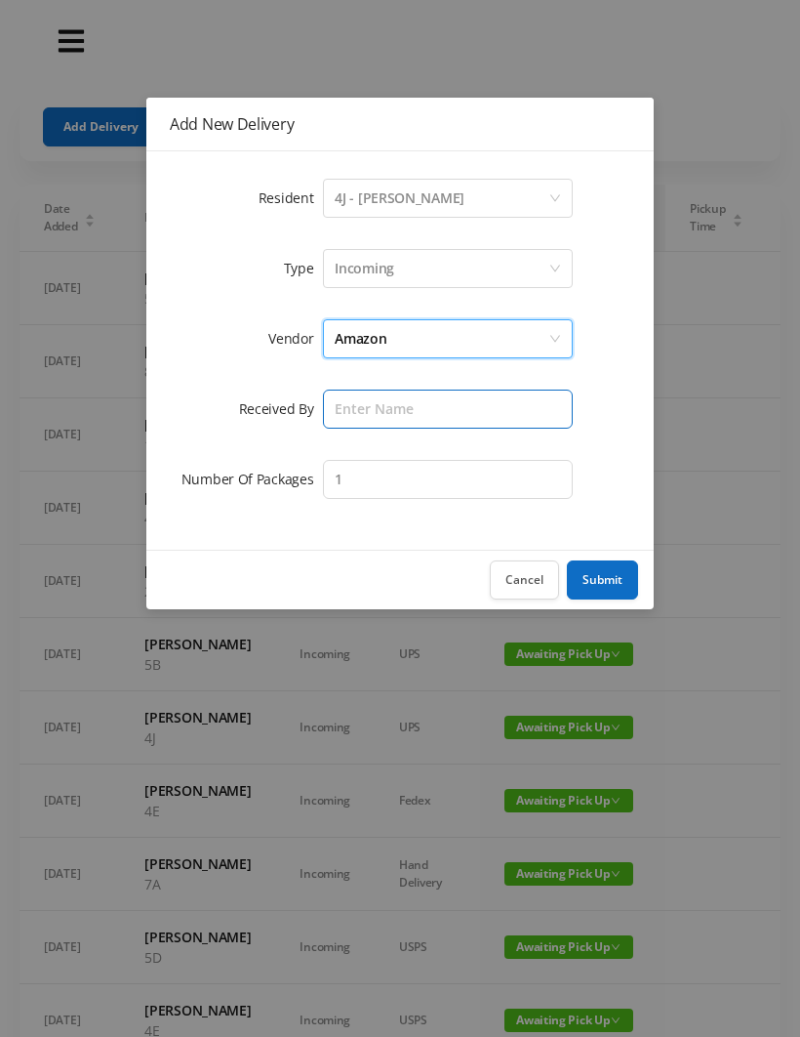
click at [365, 401] on input "text" at bounding box center [448, 408] width 250 height 39
type input "[PERSON_NAME]"
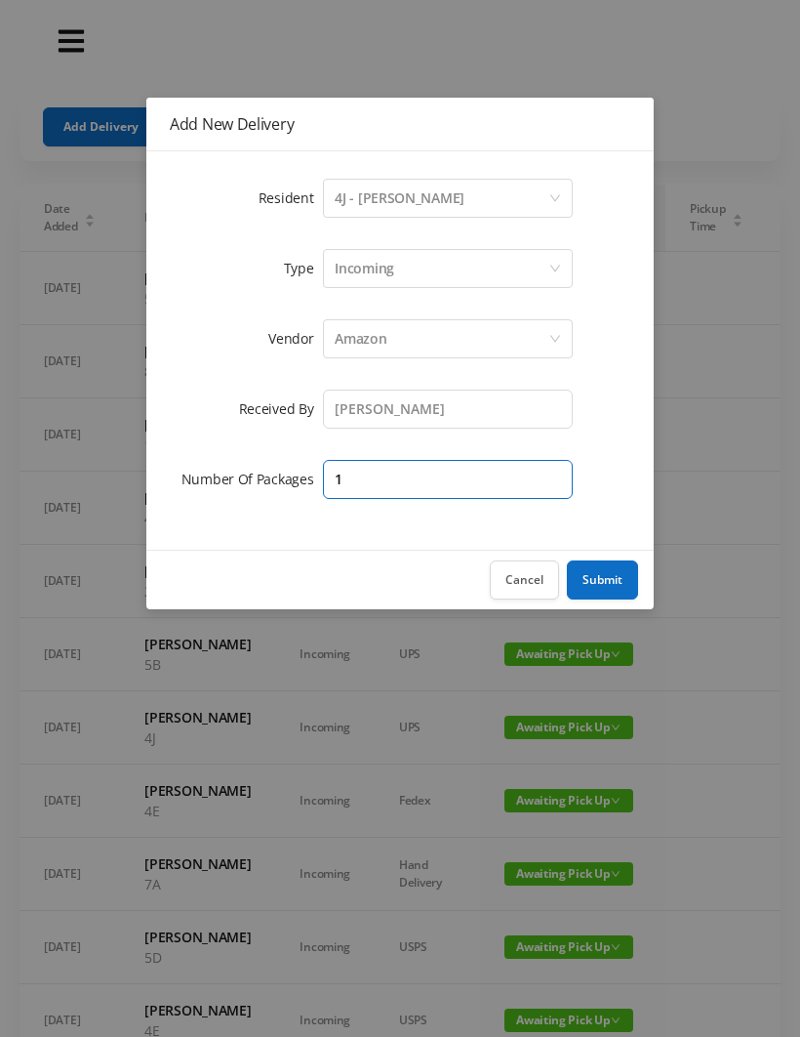
click at [372, 483] on input "1" at bounding box center [448, 479] width 250 height 39
type input "2"
click at [608, 590] on button "Submit" at bounding box center [602, 579] width 71 height 39
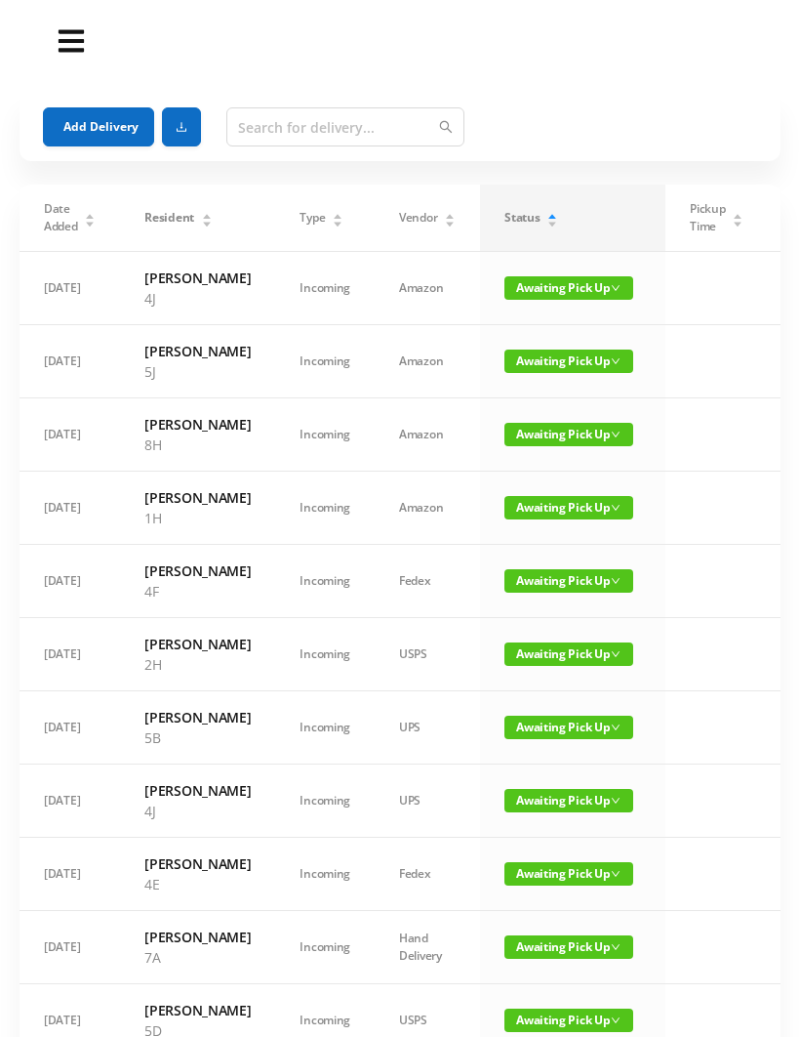
click at [103, 131] on button "Add Delivery" at bounding box center [98, 126] width 111 height 39
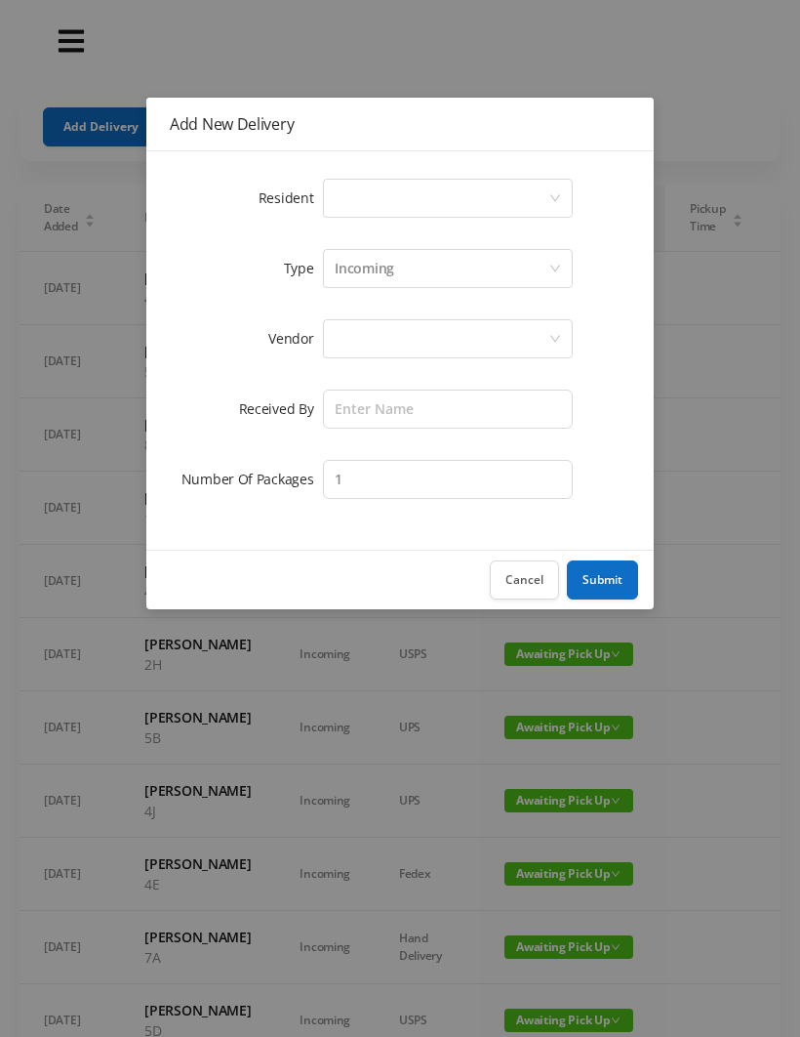
click at [351, 197] on div "Select a person" at bounding box center [442, 198] width 214 height 37
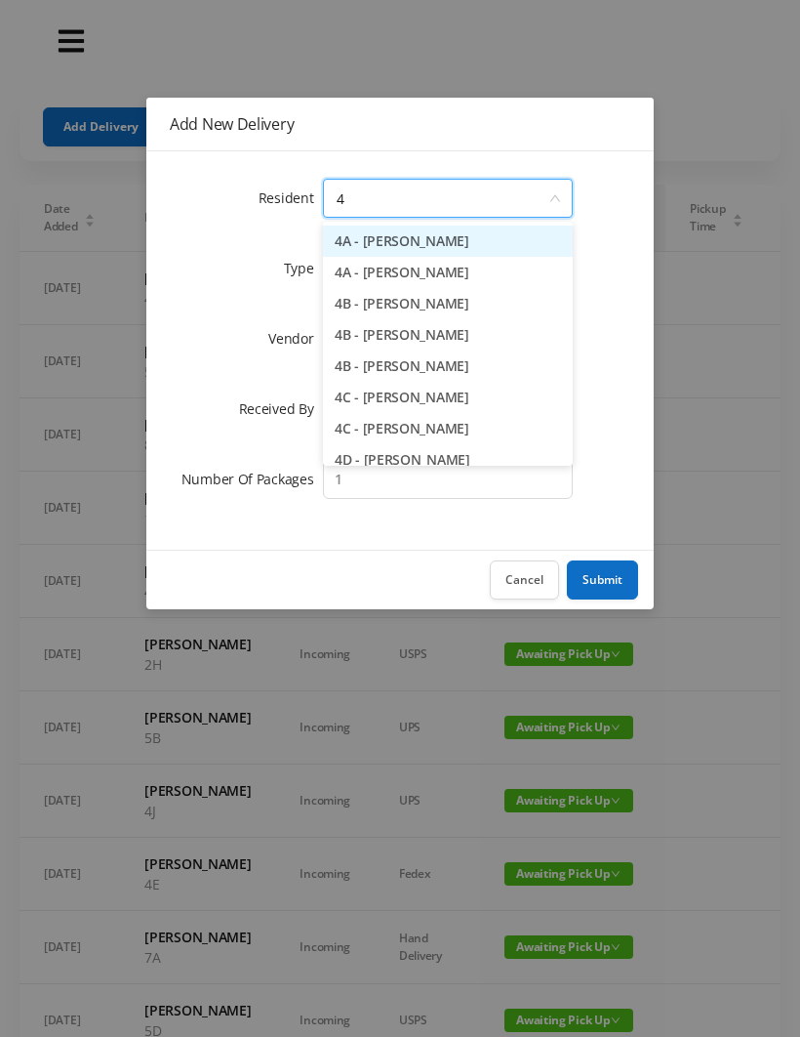
type input "4j"
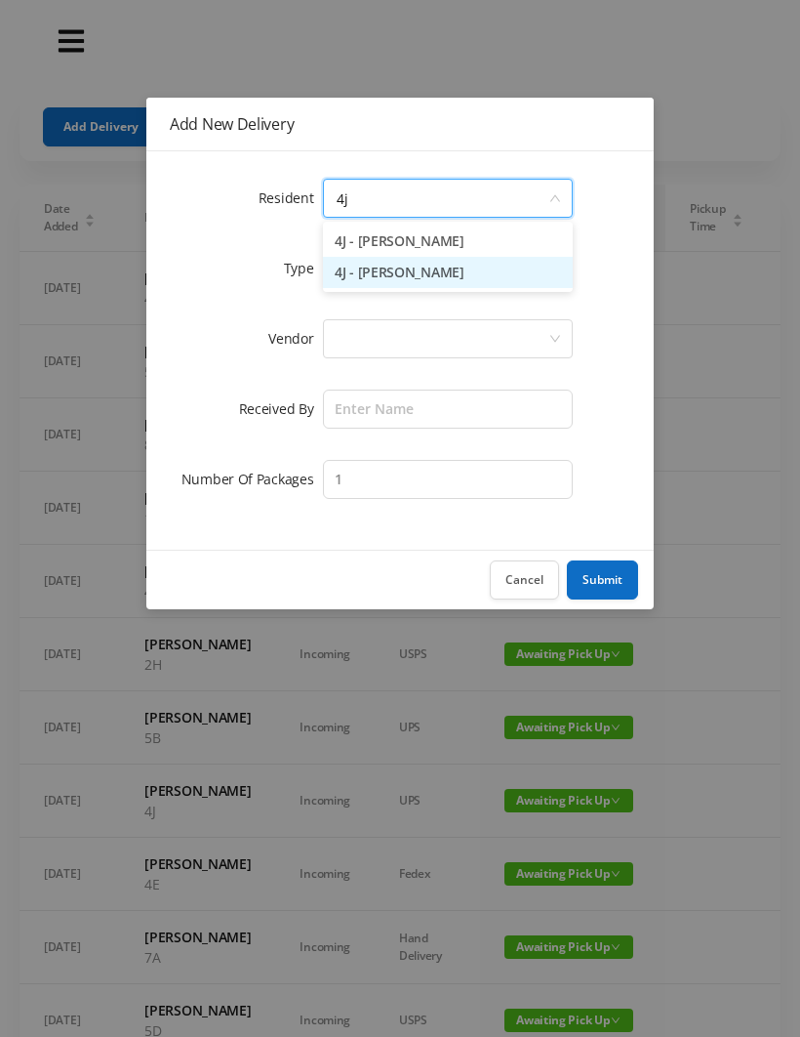
click at [414, 286] on li "4J - [PERSON_NAME]" at bounding box center [448, 272] width 250 height 31
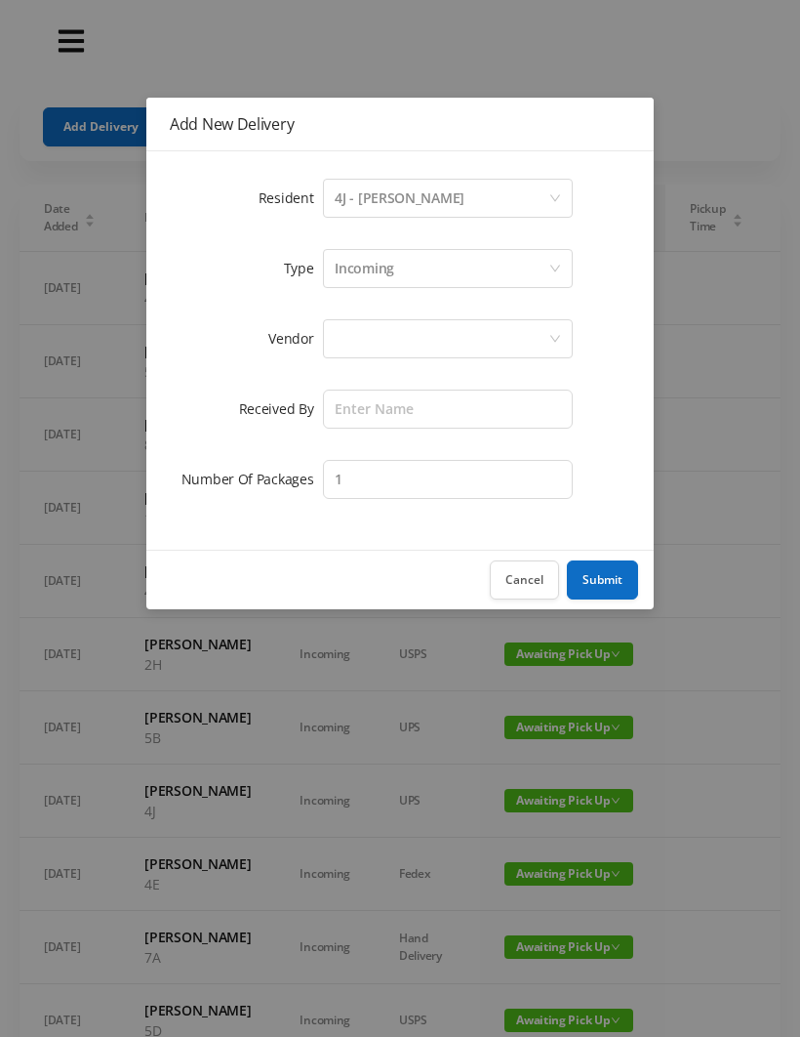
click at [365, 337] on div at bounding box center [442, 338] width 214 height 37
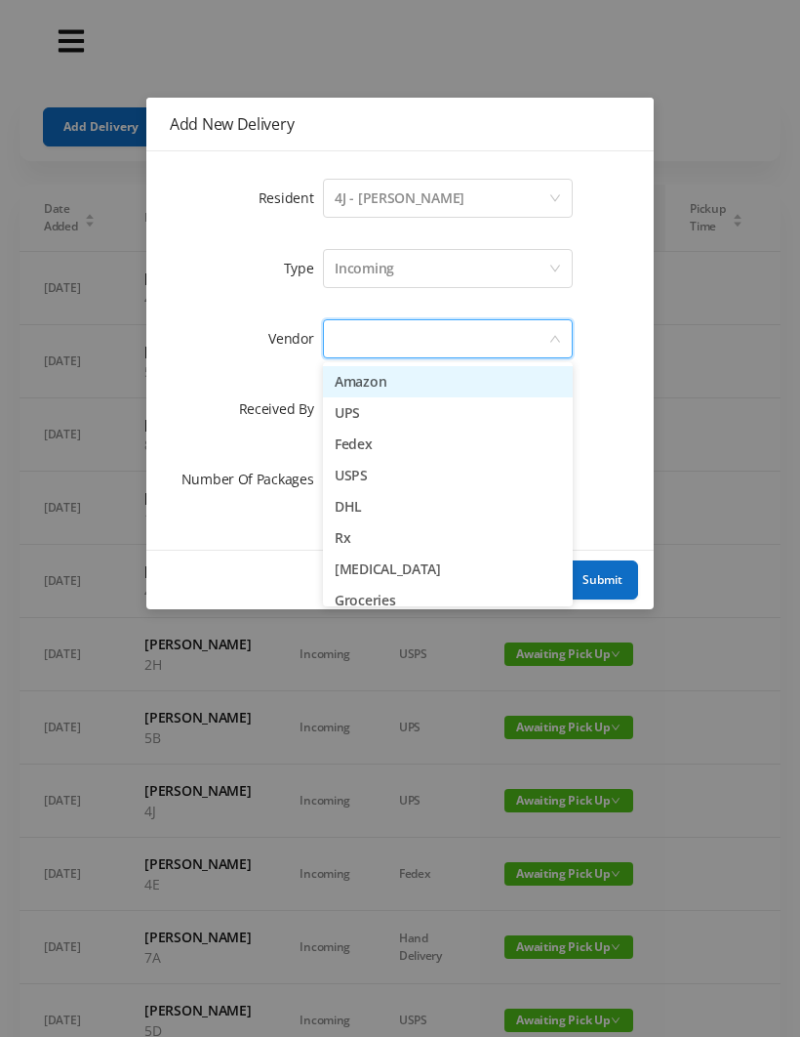
click at [412, 383] on li "Amazon" at bounding box center [448, 381] width 250 height 31
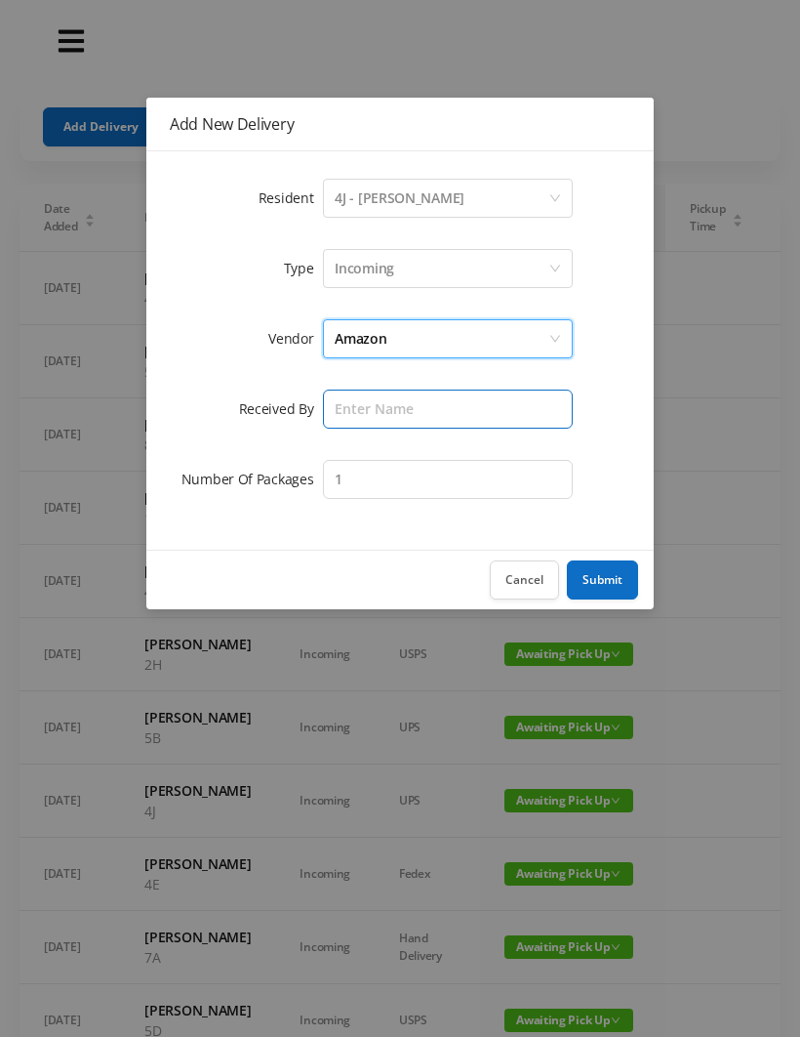
click at [366, 418] on input "text" at bounding box center [448, 408] width 250 height 39
type input "[PERSON_NAME]"
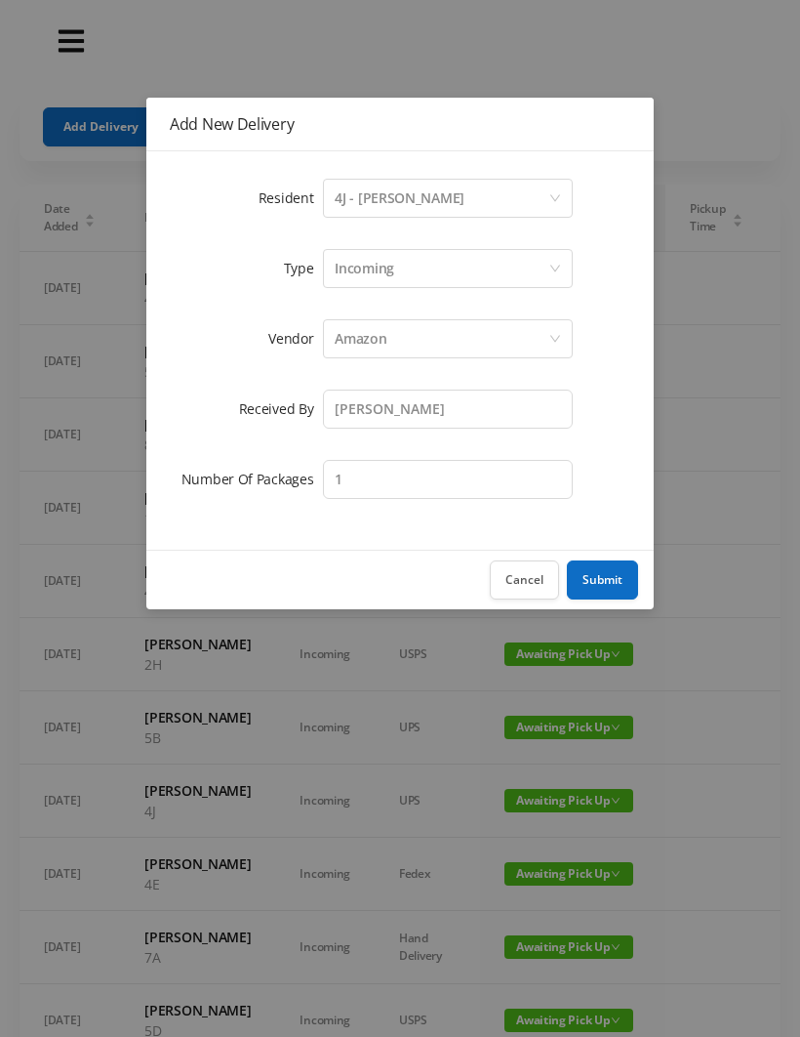
click at [600, 581] on button "Submit" at bounding box center [602, 579] width 71 height 39
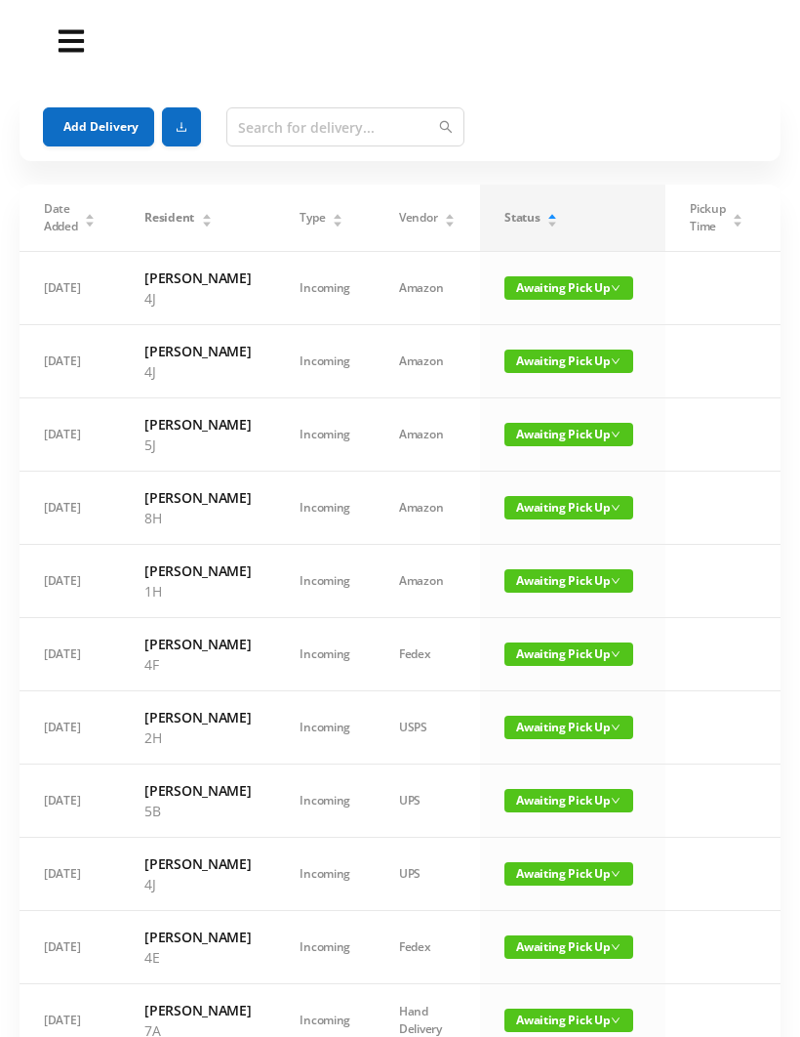
click at [97, 131] on button "Add Delivery" at bounding box center [98, 126] width 111 height 39
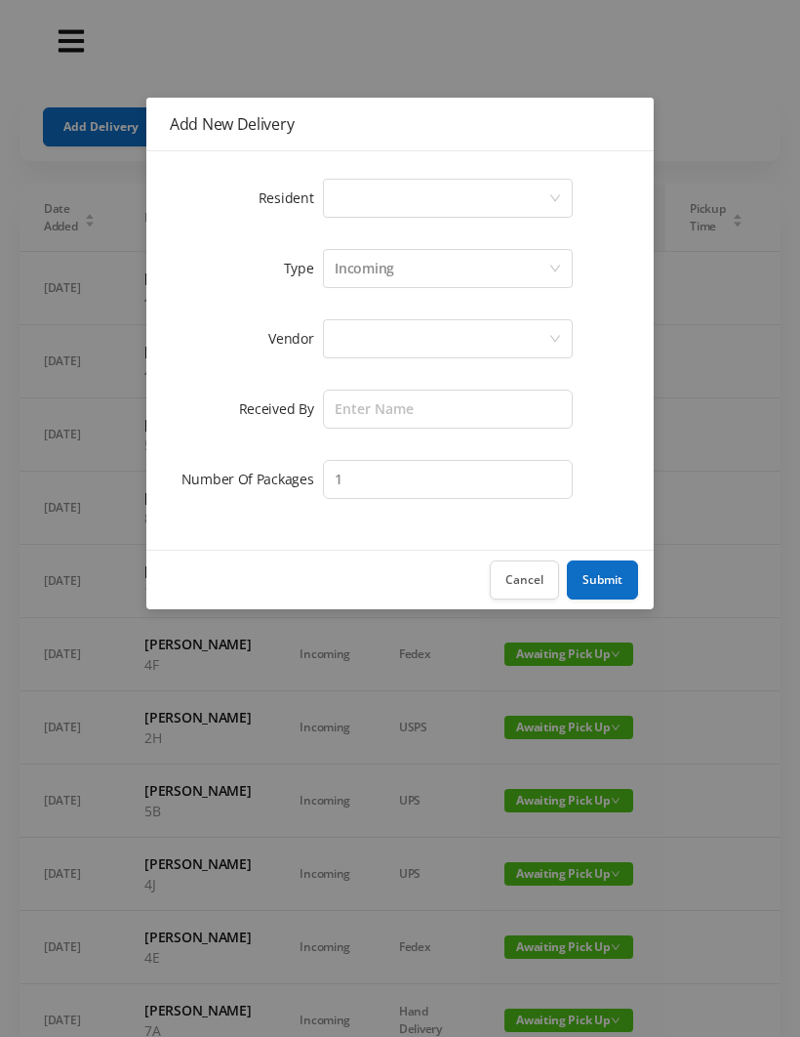
click at [352, 211] on div "Select a person" at bounding box center [442, 198] width 214 height 37
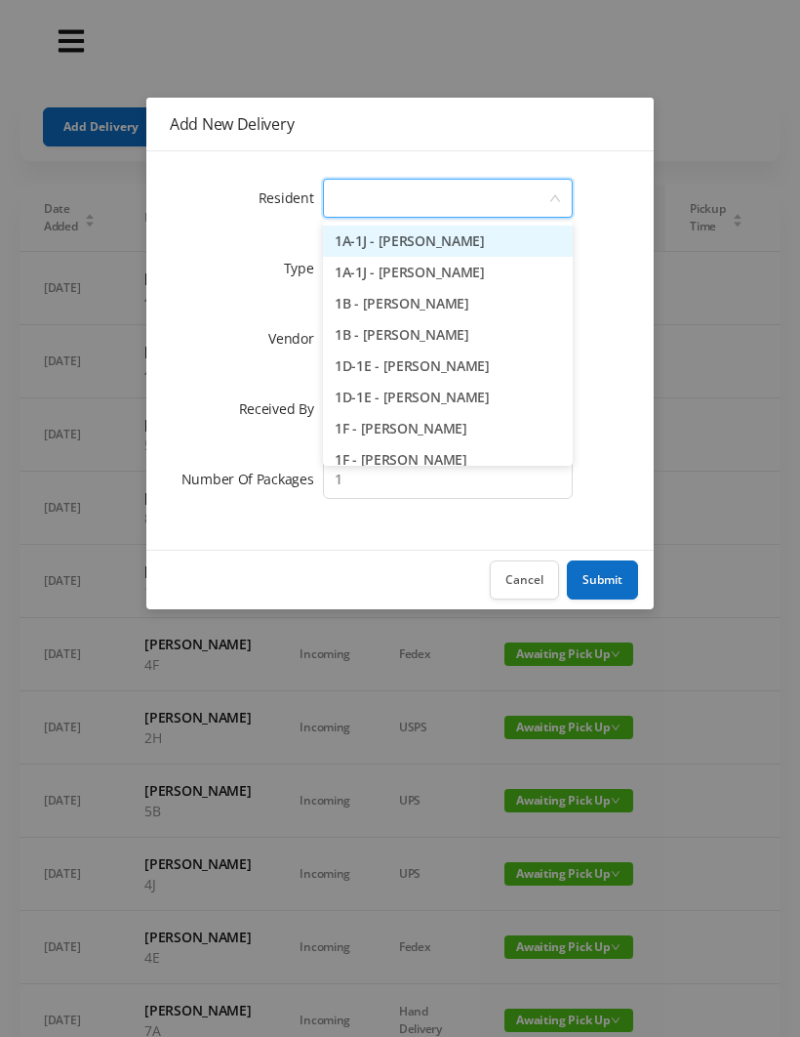
type input "3"
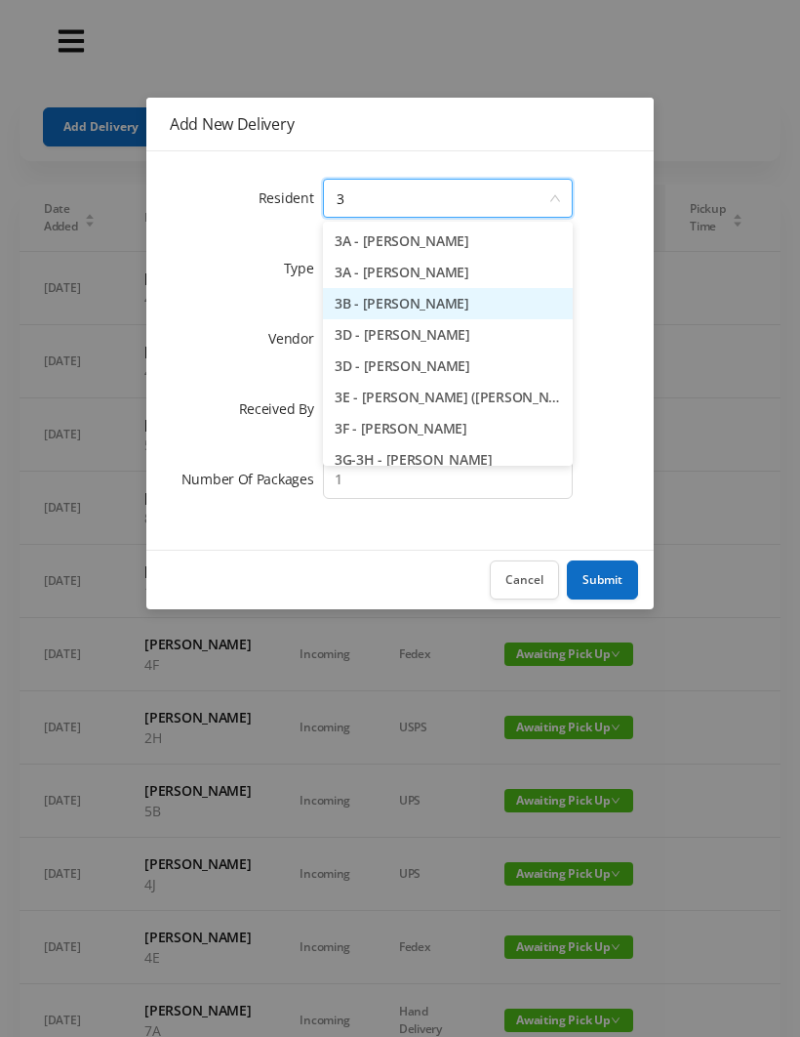
click at [467, 312] on li "3B - [PERSON_NAME]" at bounding box center [448, 303] width 250 height 31
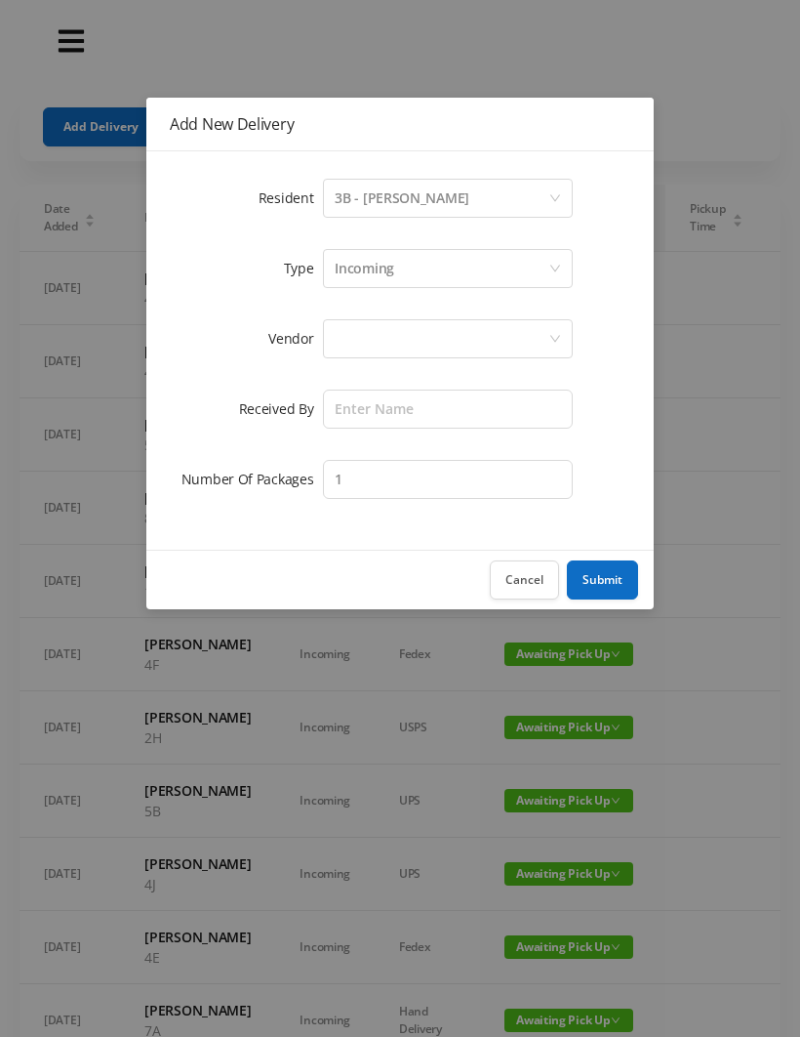
click at [355, 339] on div at bounding box center [442, 338] width 214 height 37
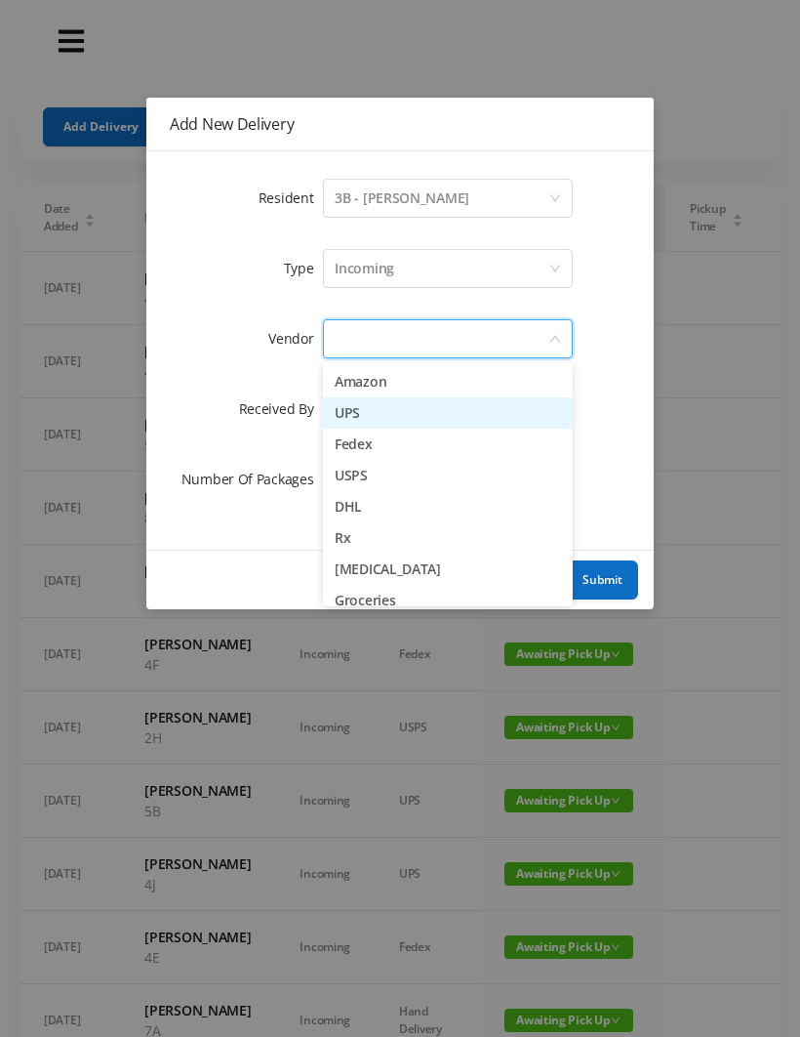
click at [385, 397] on li "UPS" at bounding box center [448, 412] width 250 height 31
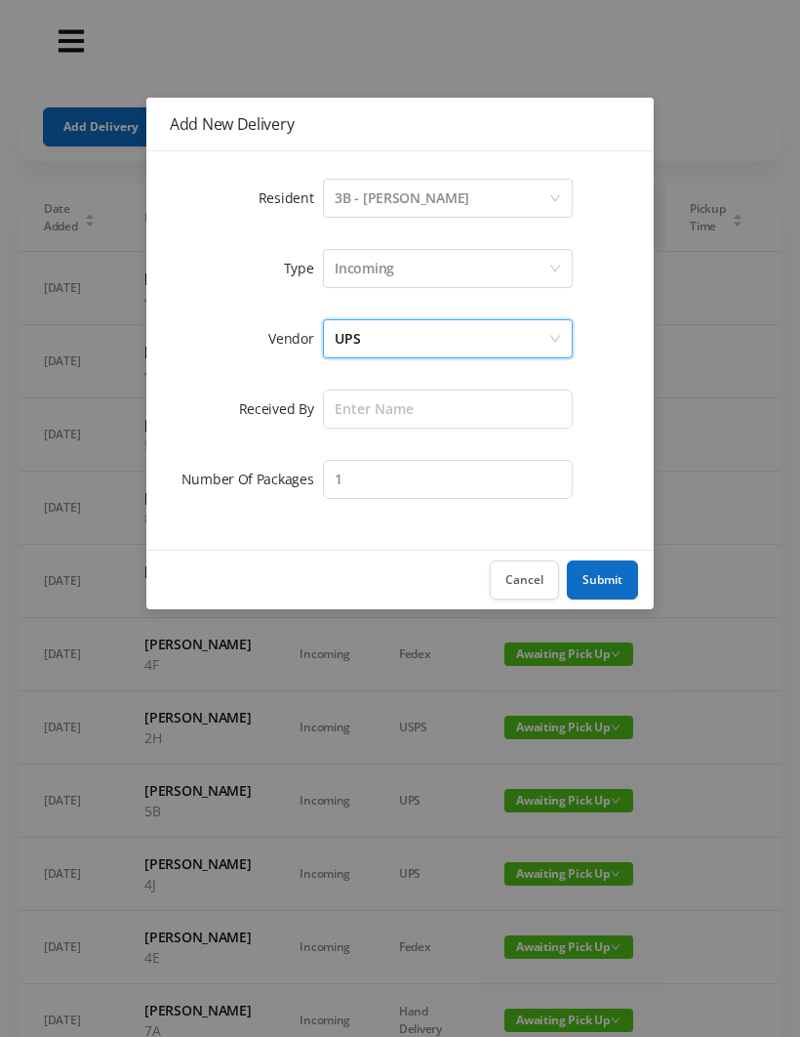
click at [389, 339] on div "UPS" at bounding box center [442, 338] width 214 height 37
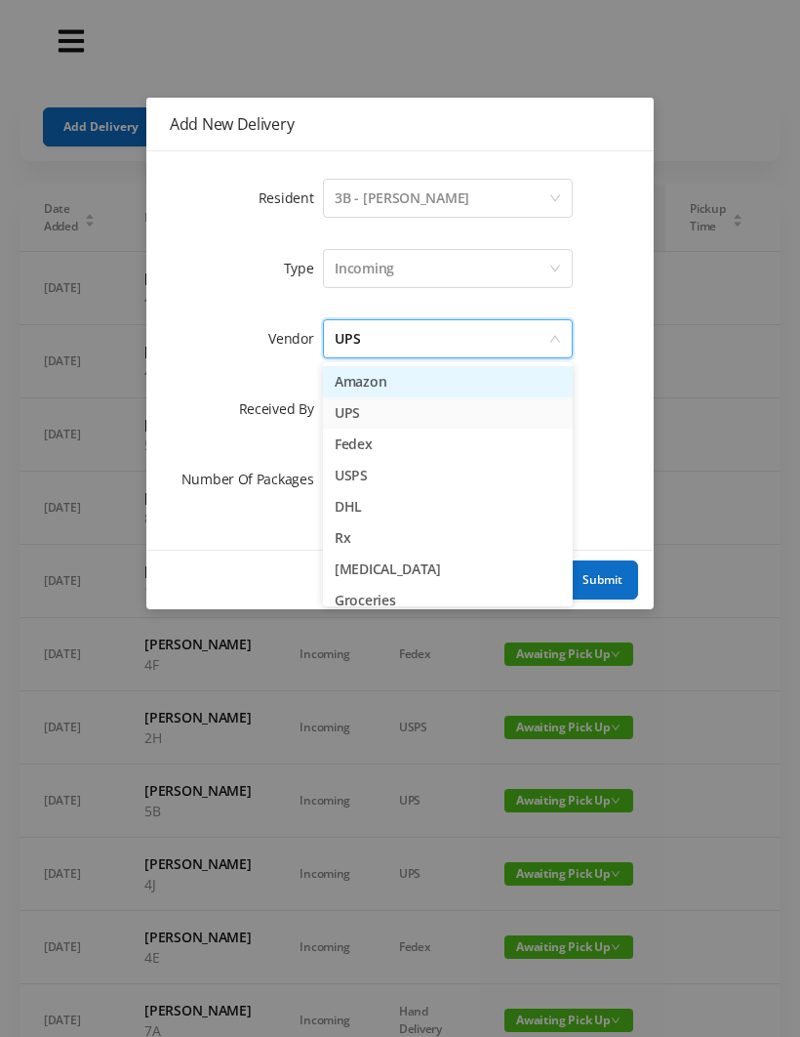
click at [403, 384] on li "Amazon" at bounding box center [448, 381] width 250 height 31
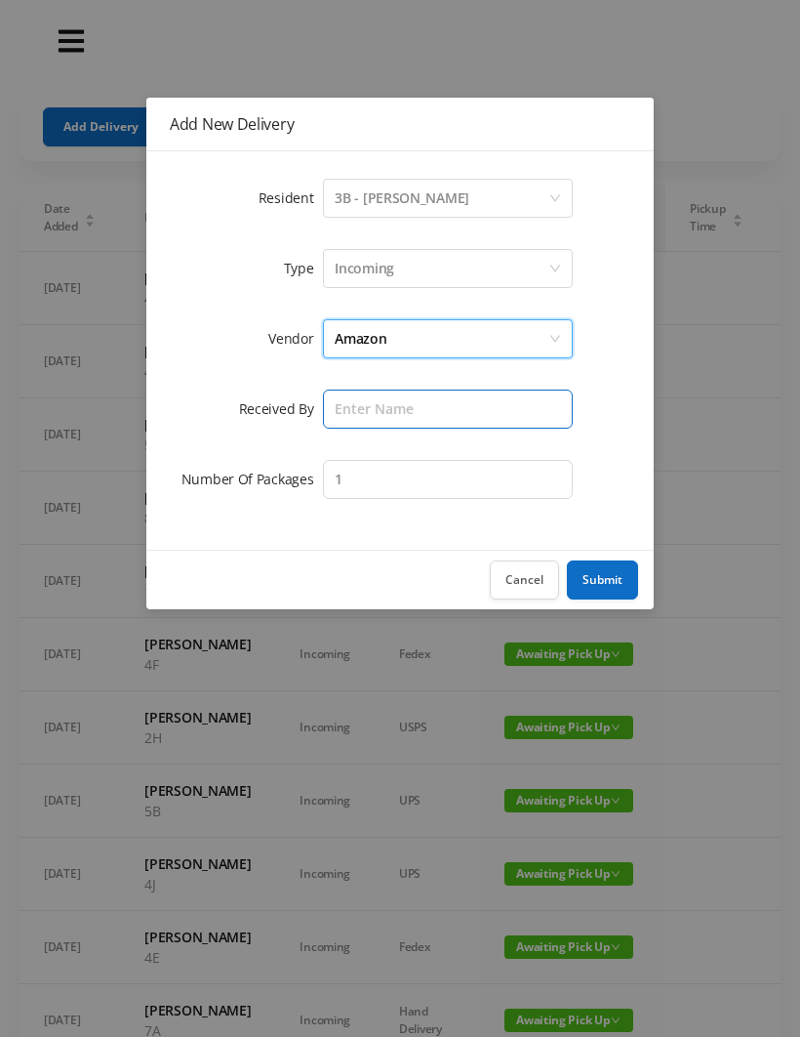
click at [353, 412] on input "text" at bounding box center [448, 408] width 250 height 39
type input "[PERSON_NAME]"
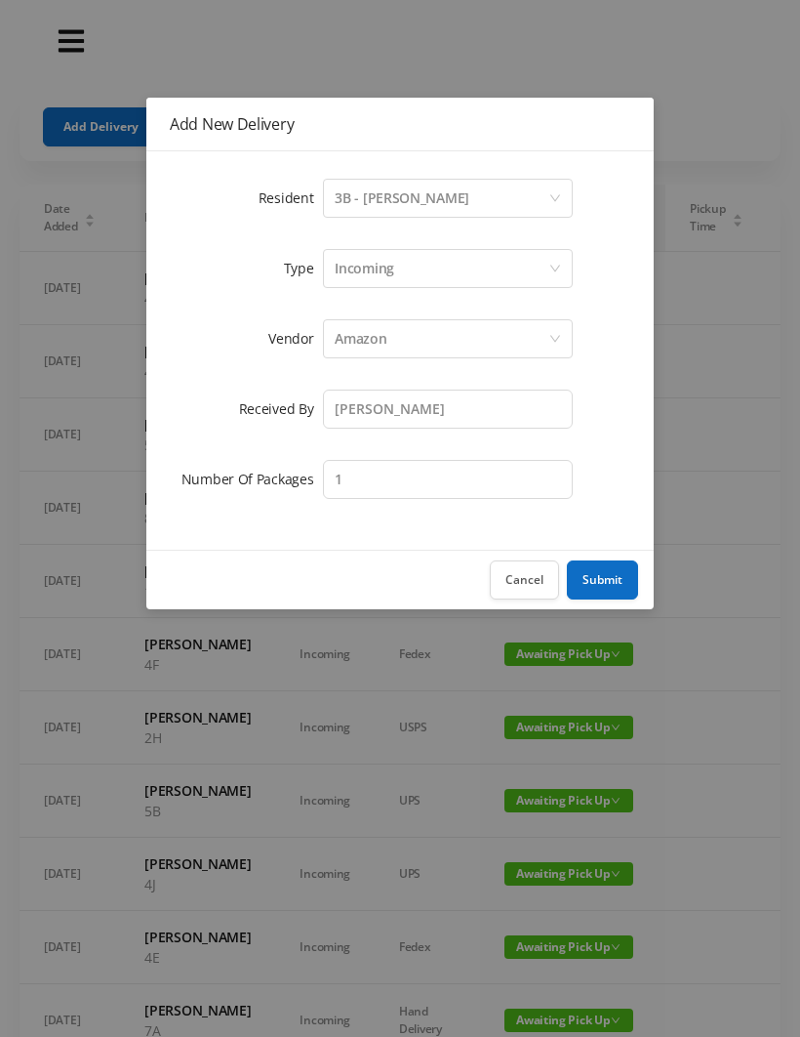
click at [590, 585] on button "Submit" at bounding box center [602, 579] width 71 height 39
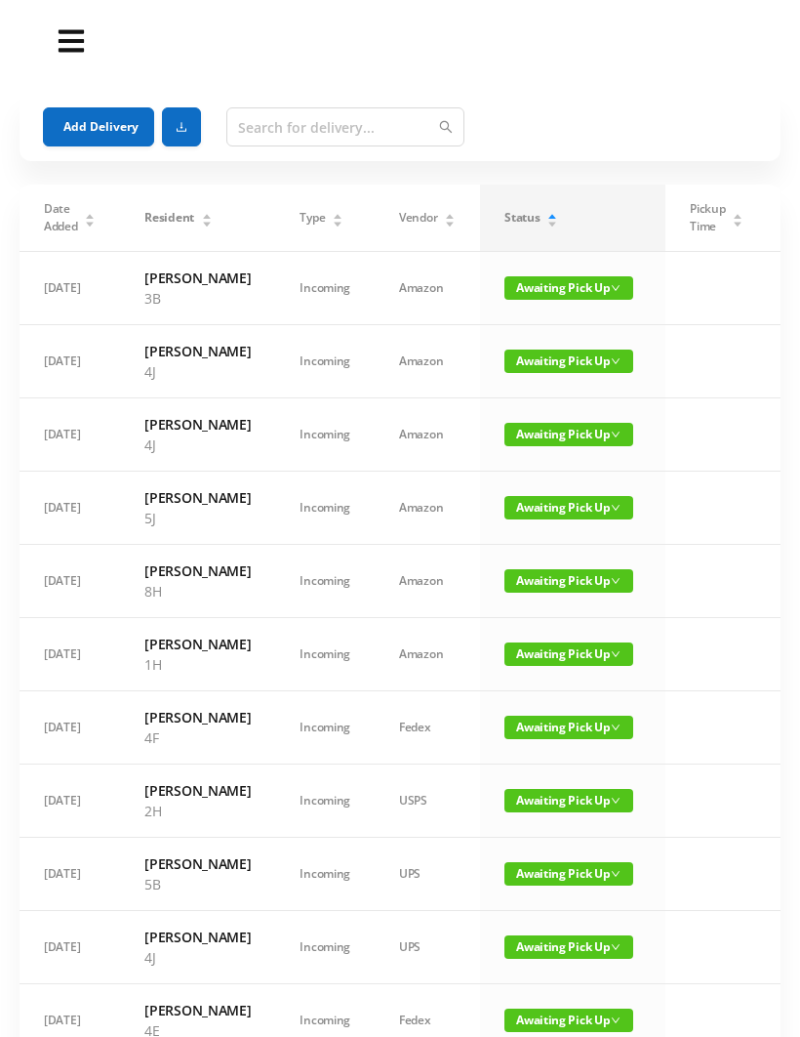
click at [108, 131] on button "Add Delivery" at bounding box center [98, 126] width 111 height 39
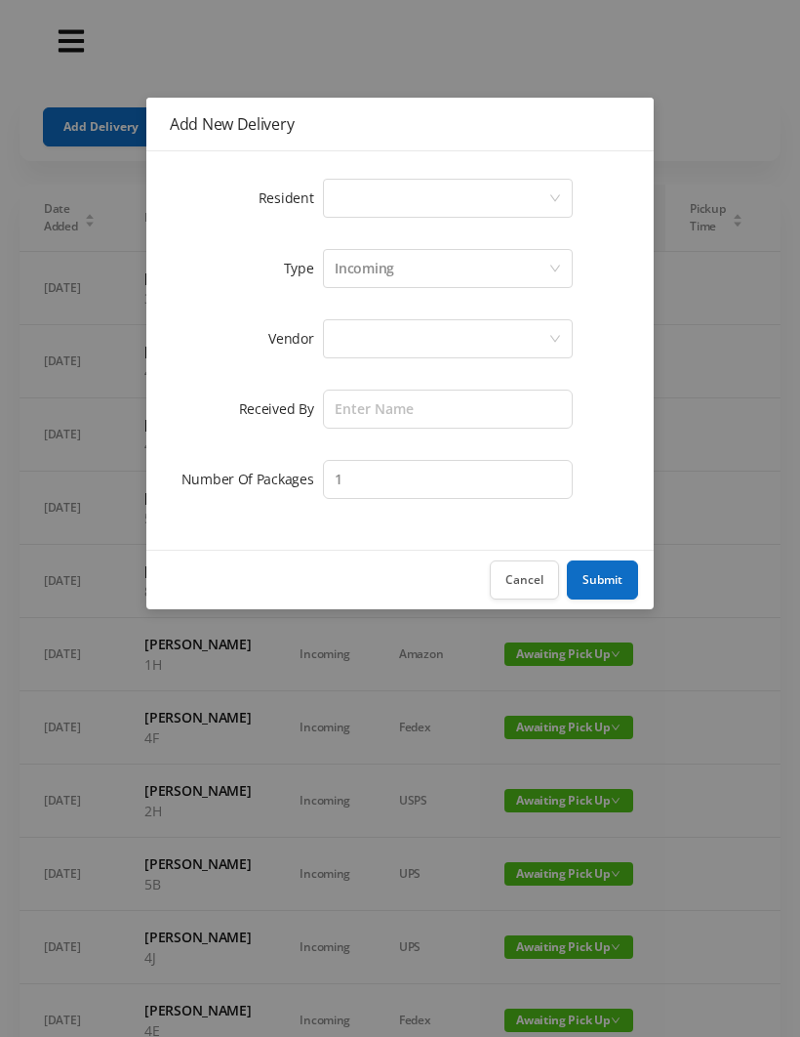
click at [368, 207] on div "Select a person" at bounding box center [442, 198] width 214 height 37
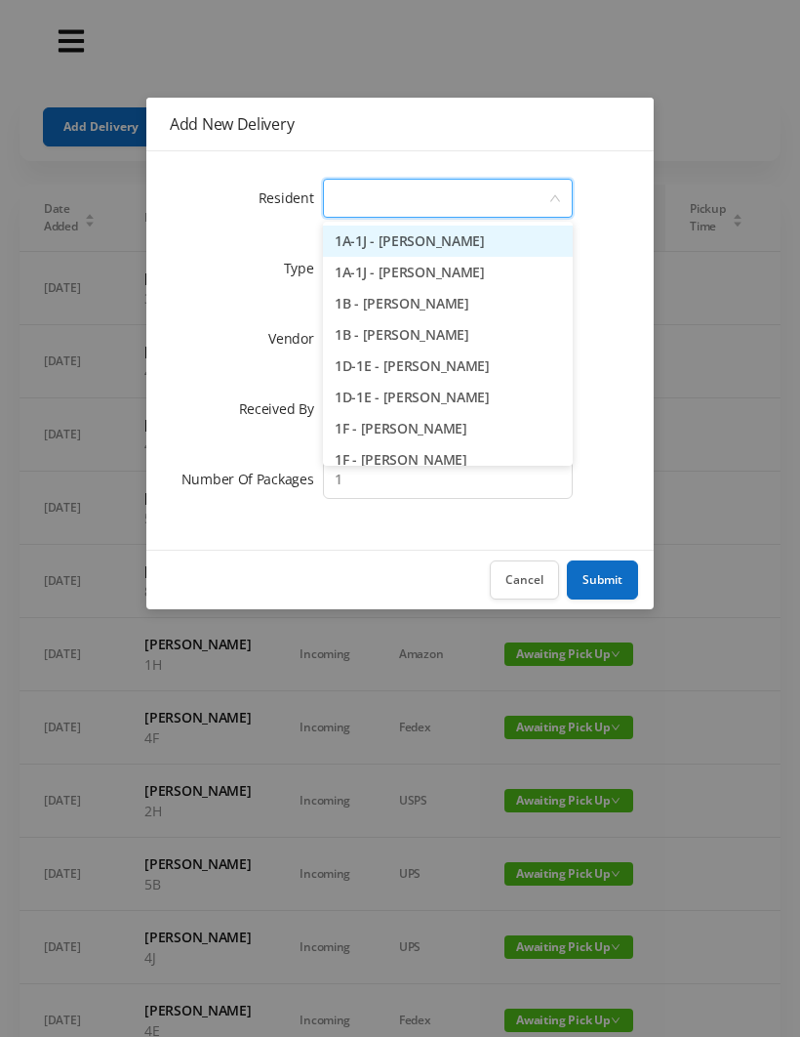
type input "2"
click at [444, 403] on li "2D - [PERSON_NAME]" at bounding box center [448, 397] width 250 height 31
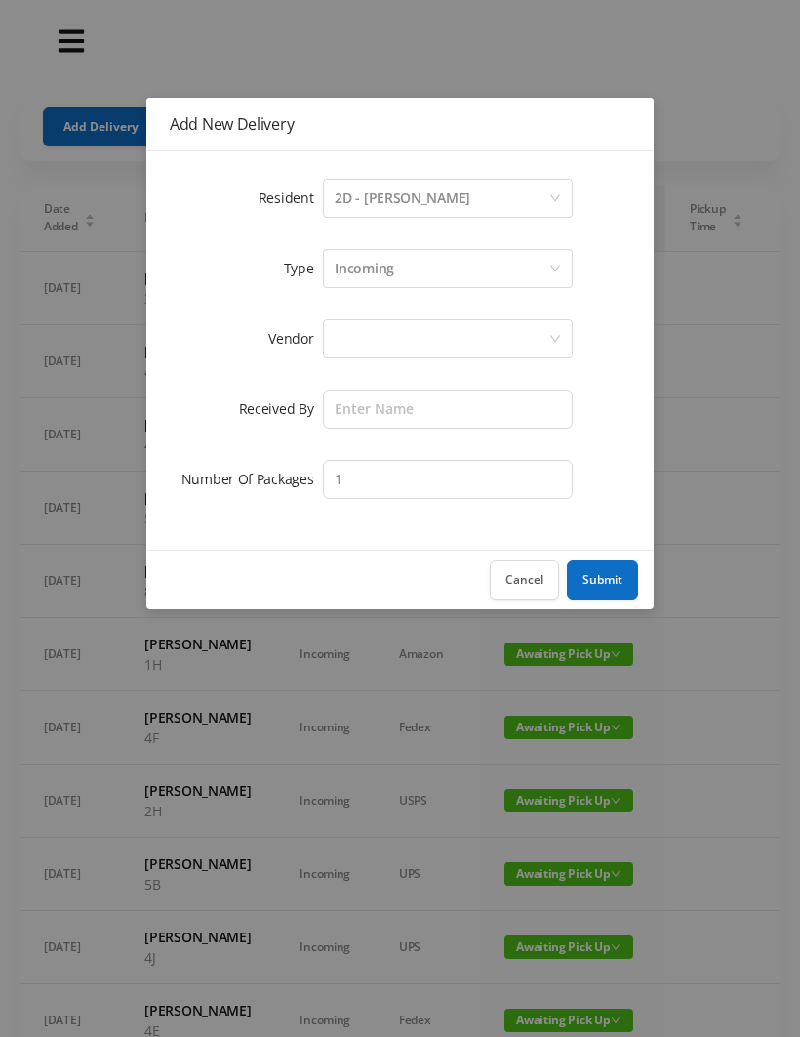
click at [367, 341] on div at bounding box center [442, 338] width 214 height 37
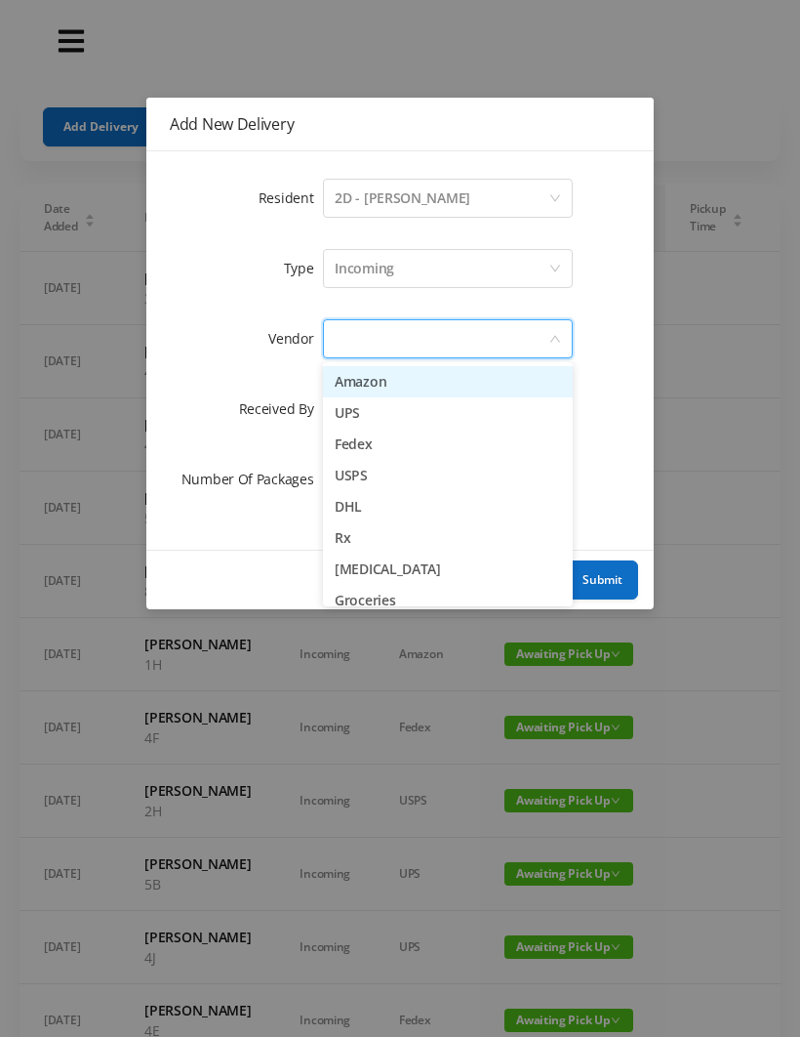
click at [432, 384] on li "Amazon" at bounding box center [448, 381] width 250 height 31
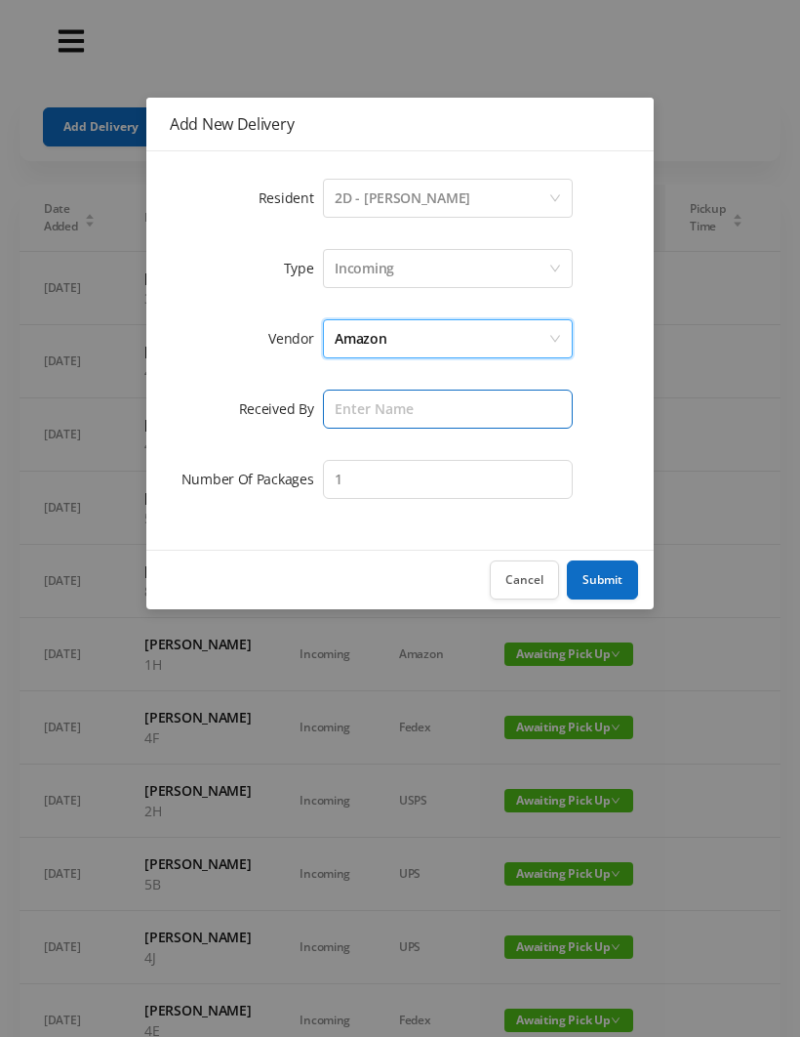
click at [359, 415] on input "text" at bounding box center [448, 408] width 250 height 39
type input "[PERSON_NAME]"
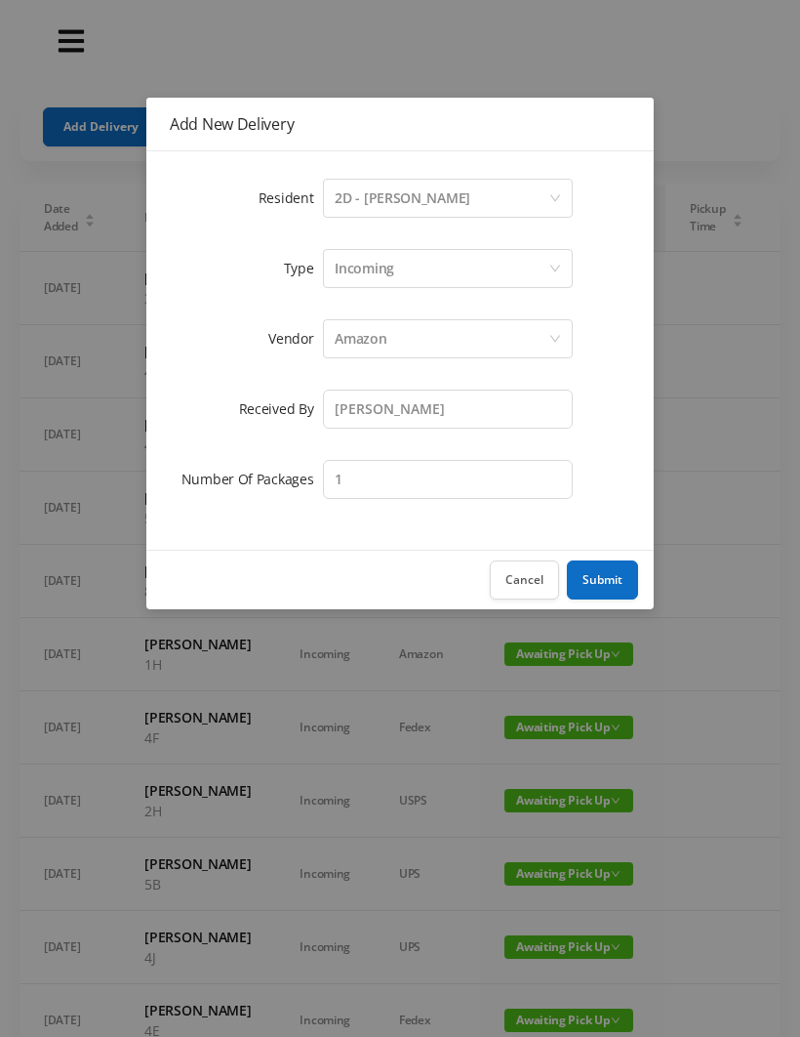
click at [615, 578] on button "Submit" at bounding box center [602, 579] width 71 height 39
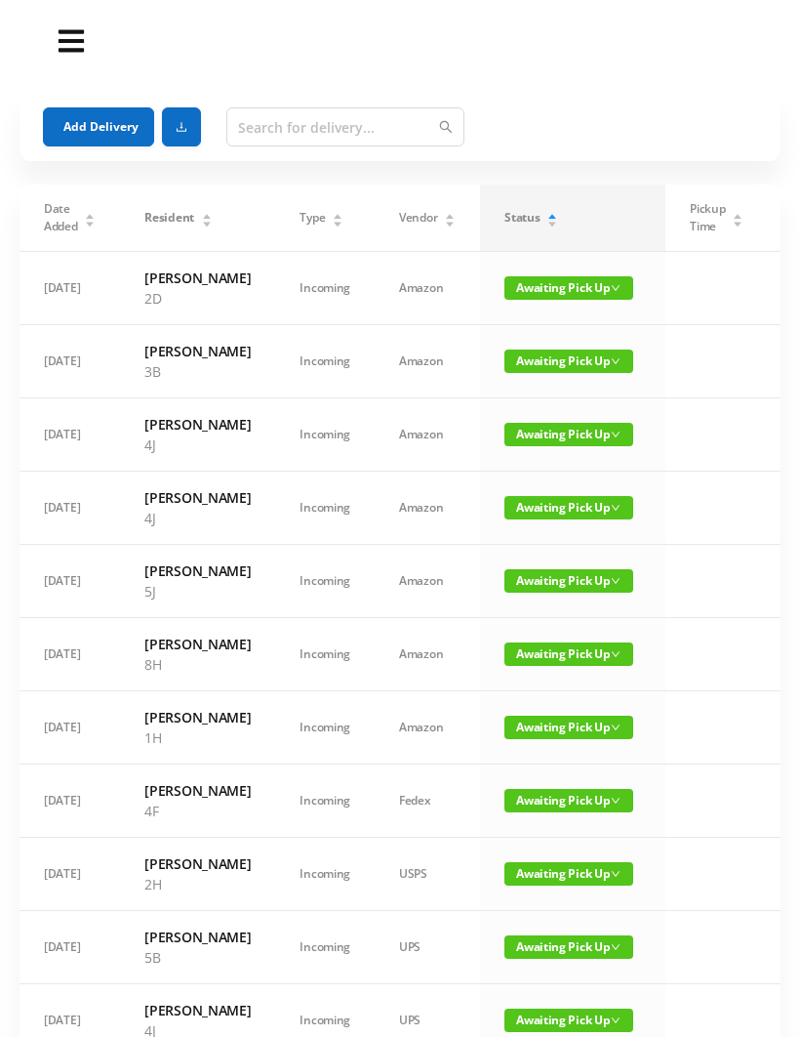
click at [91, 131] on button "Add Delivery" at bounding box center [98, 126] width 111 height 39
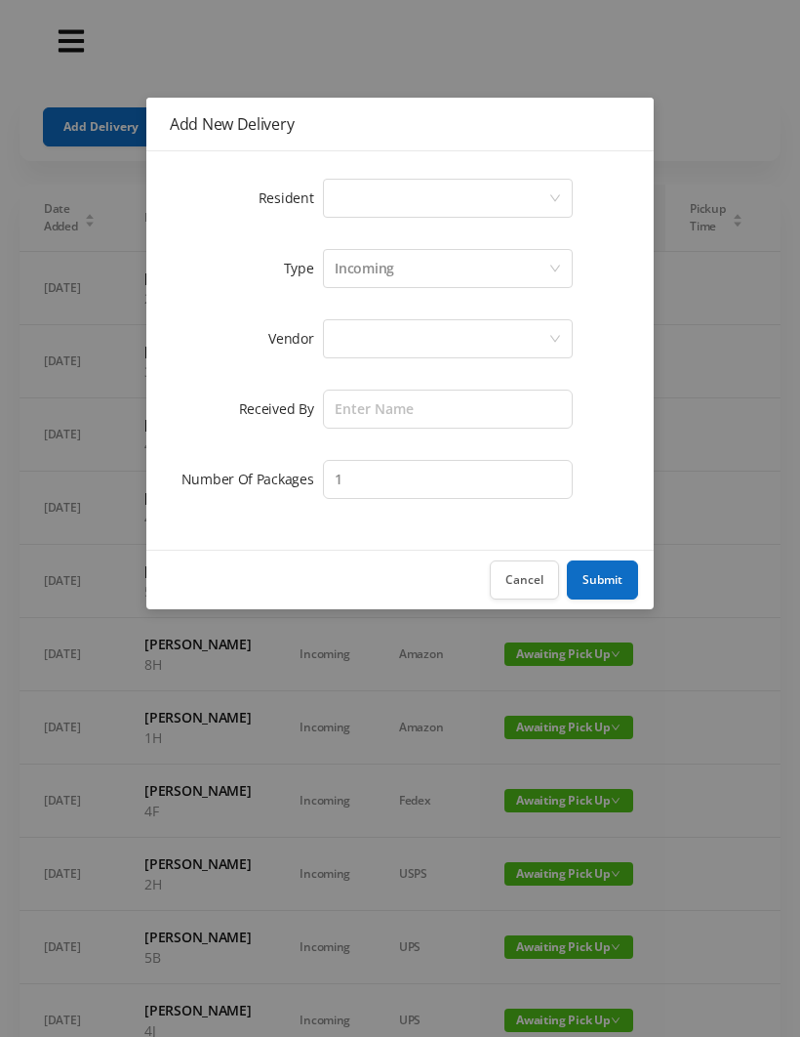
click at [352, 195] on div "Select a person" at bounding box center [442, 198] width 214 height 37
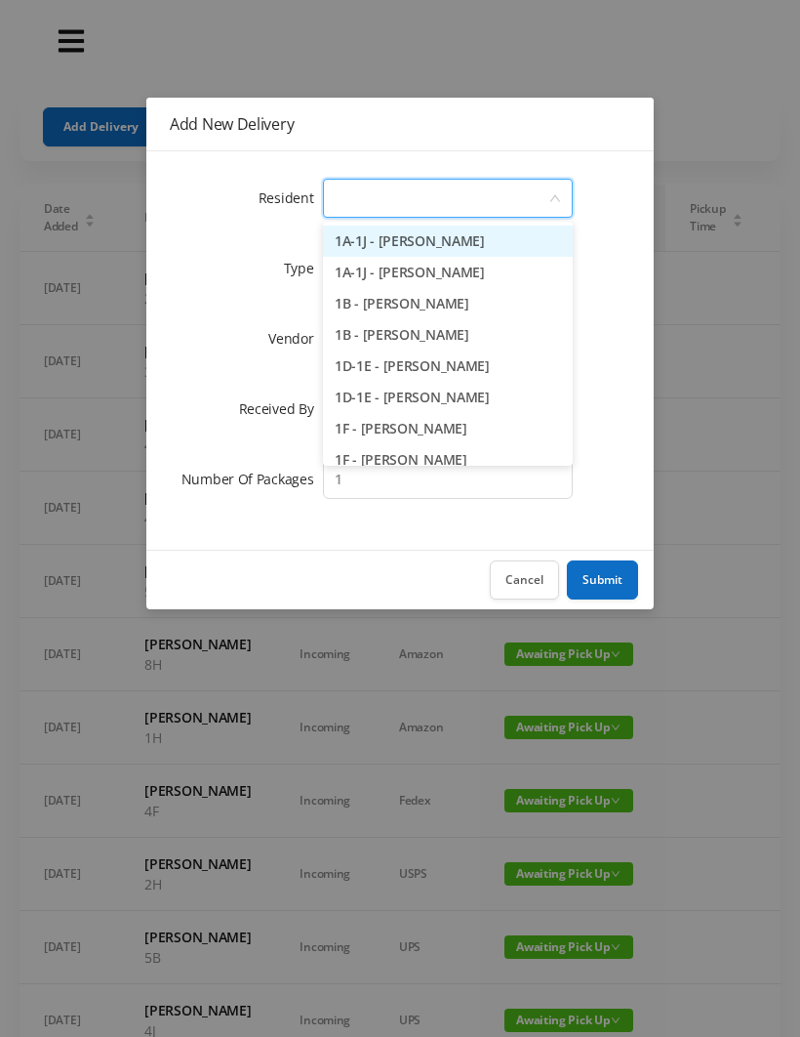
type input "2"
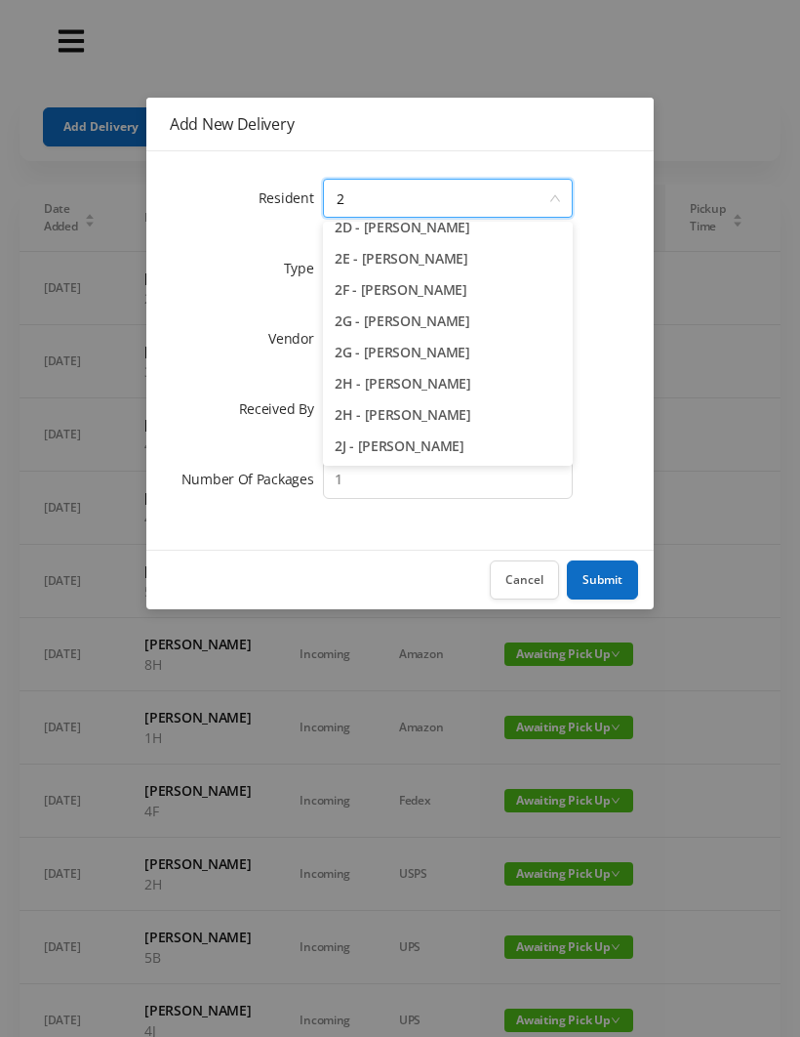
scroll to position [201, 0]
click at [412, 450] on li "2J - [PERSON_NAME]" at bounding box center [448, 445] width 250 height 31
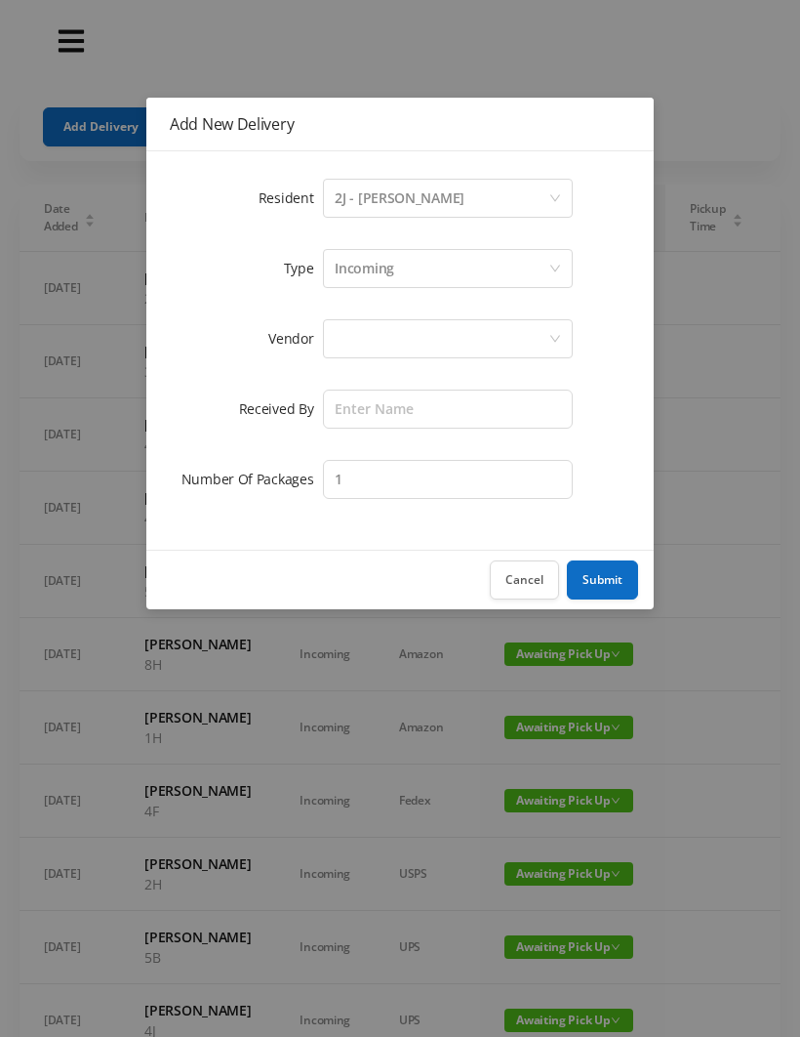
click at [367, 335] on div at bounding box center [442, 338] width 214 height 37
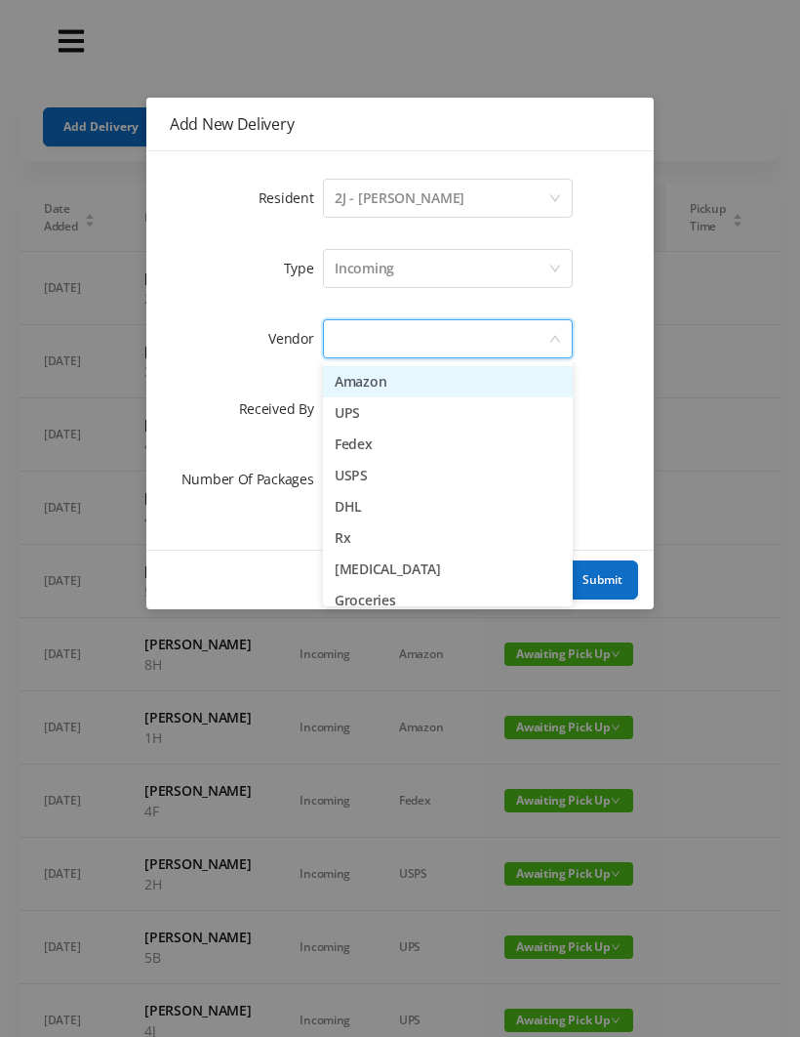
click at [424, 390] on li "Amazon" at bounding box center [448, 381] width 250 height 31
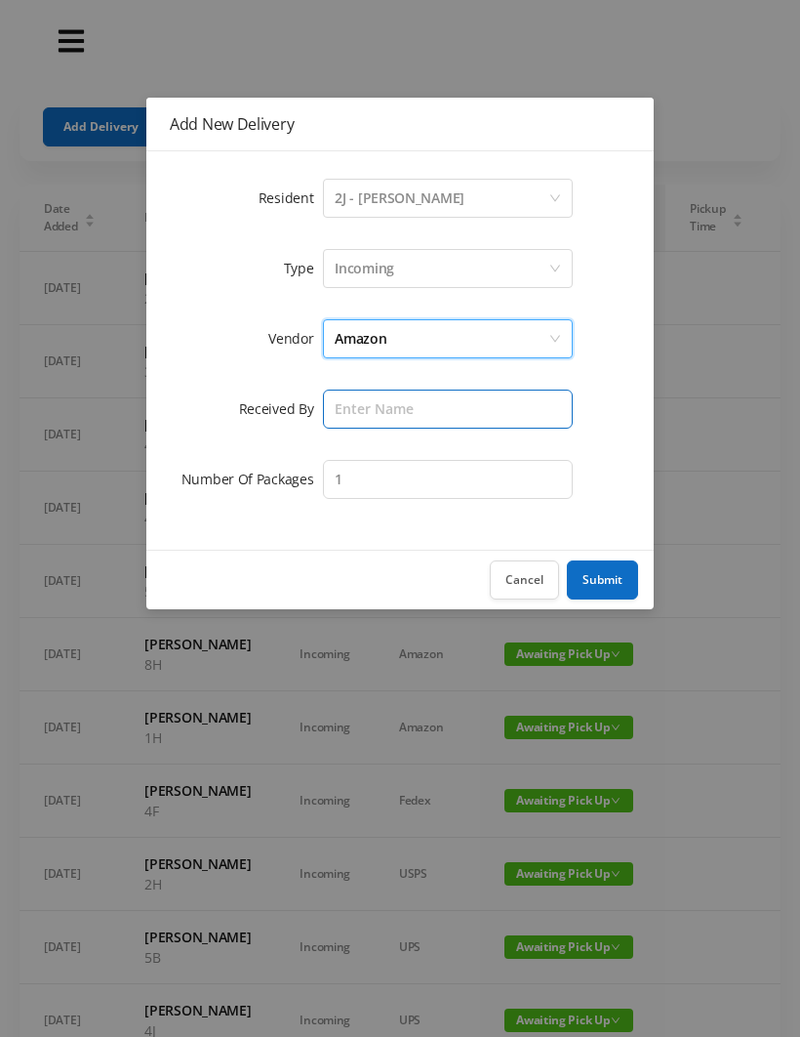
click at [363, 417] on input "text" at bounding box center [448, 408] width 250 height 39
type input "[PERSON_NAME]"
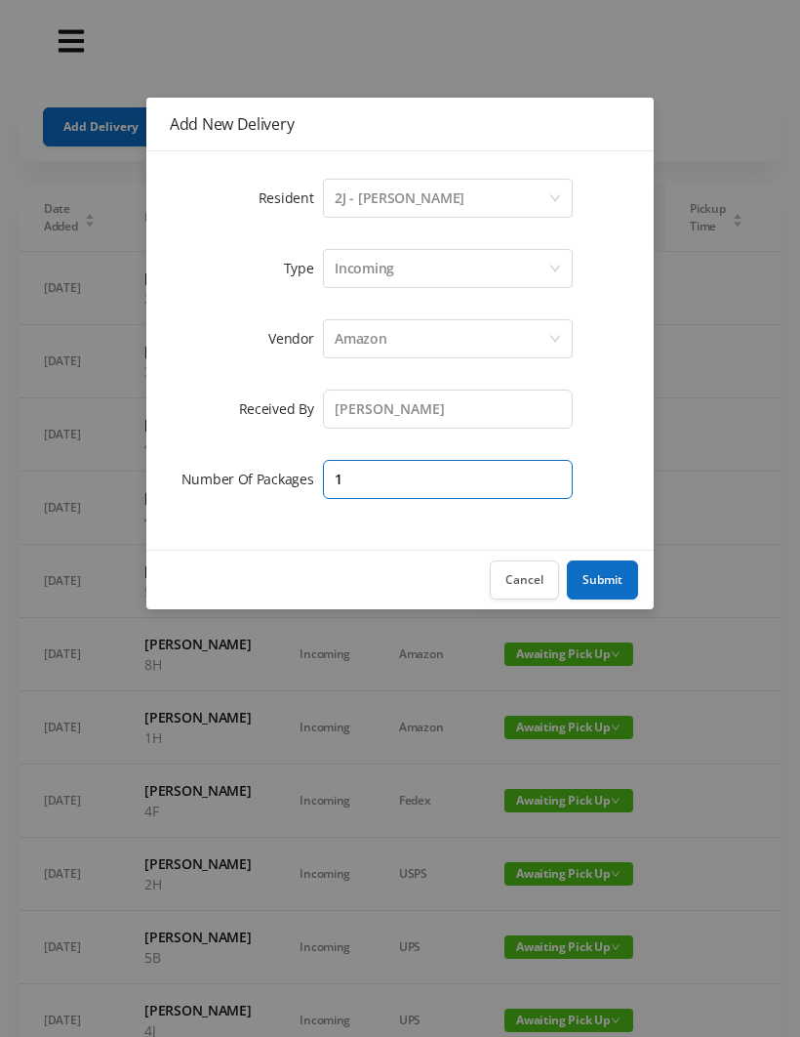
click at [372, 482] on input "1" at bounding box center [448, 479] width 250 height 39
type input "2"
click at [609, 577] on button "Submit" at bounding box center [602, 579] width 71 height 39
